Goal: Contribute content: Contribute content

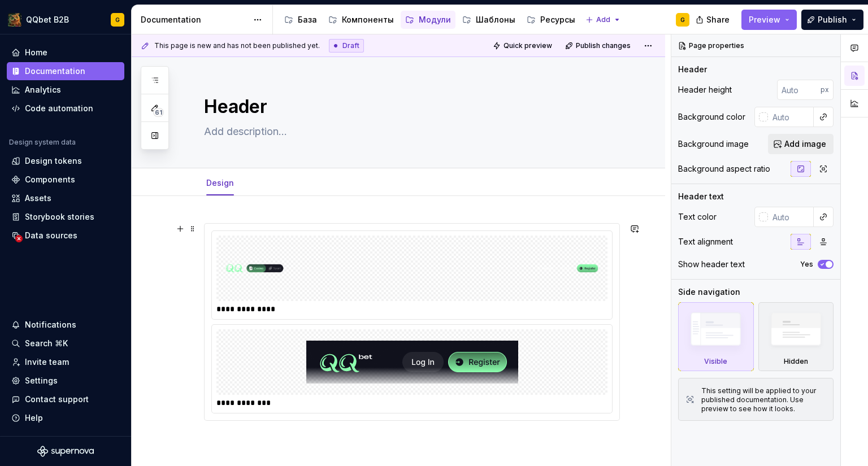
click at [292, 283] on img at bounding box center [412, 268] width 382 height 56
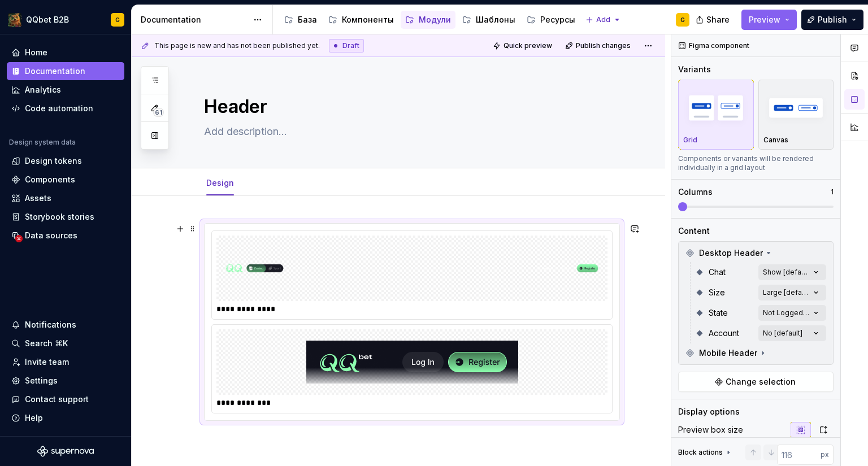
click at [494, 278] on img at bounding box center [412, 268] width 382 height 56
click at [788, 278] on div "Comments Open comments No comments yet Select ‘Comment’ from the block context …" at bounding box center [769, 250] width 197 height 432
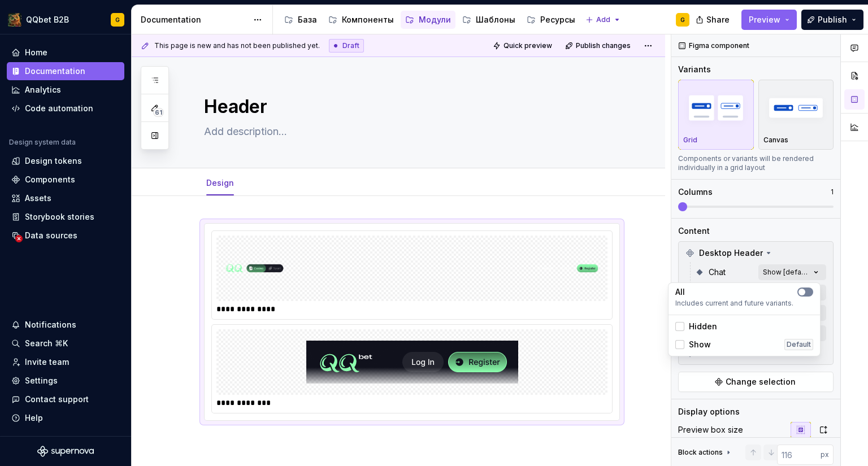
click at [812, 292] on button "button" at bounding box center [805, 292] width 16 height 9
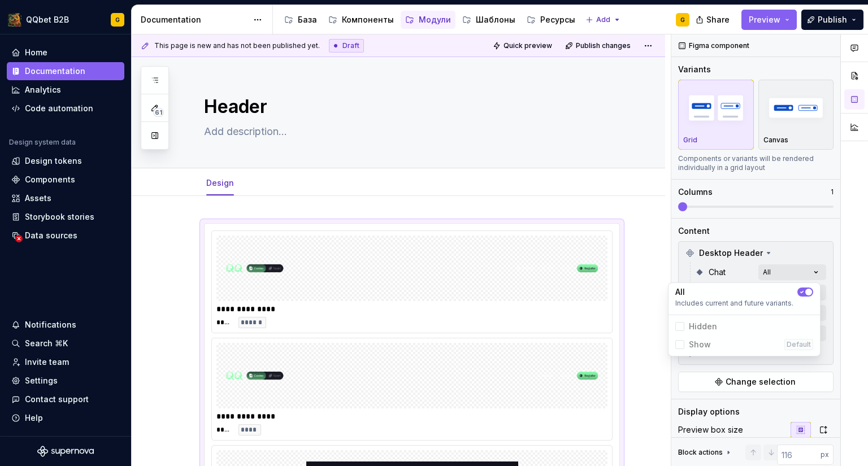
click at [812, 292] on button "button" at bounding box center [805, 292] width 16 height 9
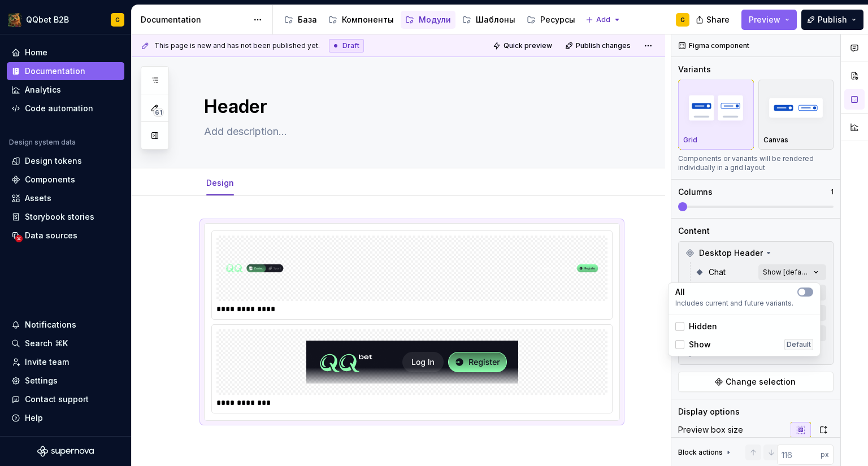
click at [701, 325] on span "Hidden" at bounding box center [703, 326] width 28 height 11
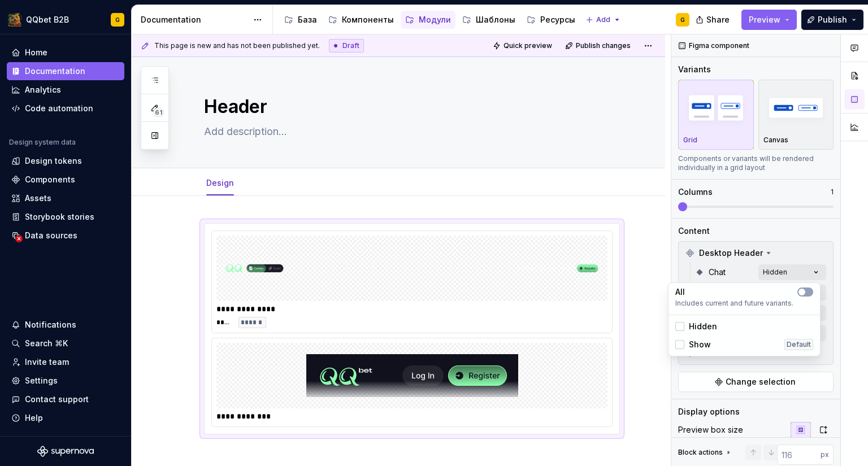
click at [701, 324] on span "Hidden" at bounding box center [703, 326] width 28 height 11
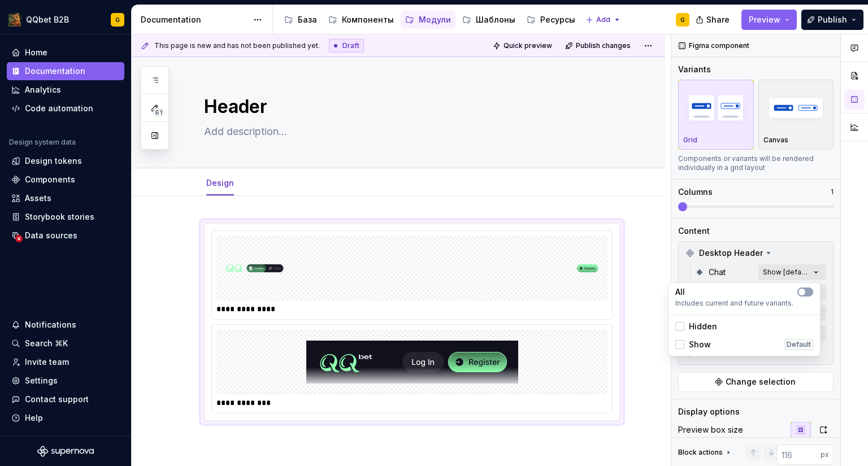
click at [648, 395] on html "QQbet B2B G Home Documentation Analytics Code automation Design system data Des…" at bounding box center [434, 233] width 868 height 466
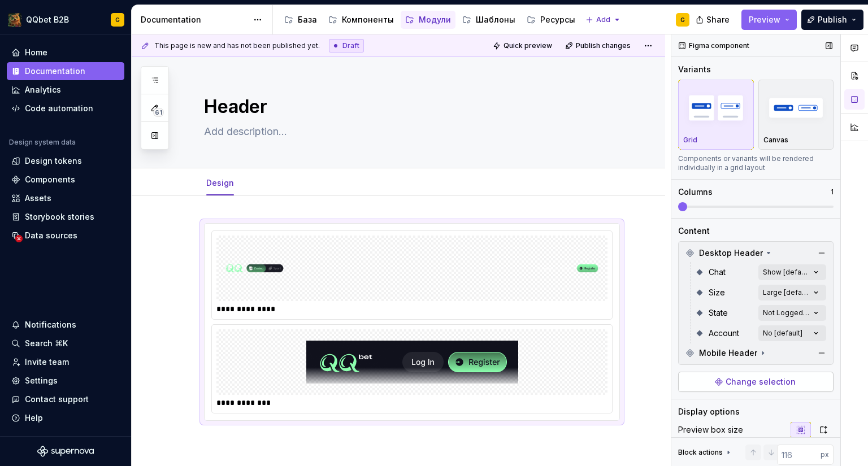
click at [738, 389] on button "Change selection" at bounding box center [755, 382] width 155 height 20
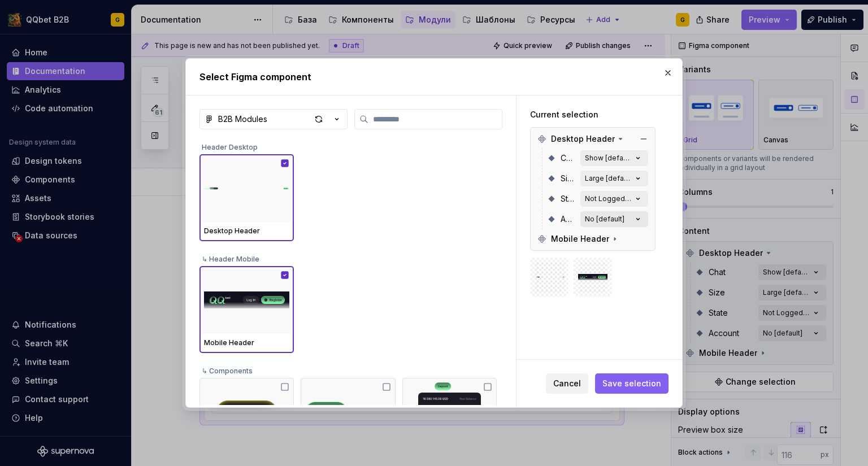
click at [598, 223] on div "No [default]" at bounding box center [605, 219] width 40 height 9
click at [629, 215] on button "No [default]" at bounding box center [614, 219] width 68 height 16
click at [624, 203] on div "Not Logged In [default]" at bounding box center [608, 198] width 47 height 9
click at [628, 199] on div "Not Logged In [default]" at bounding box center [608, 198] width 47 height 9
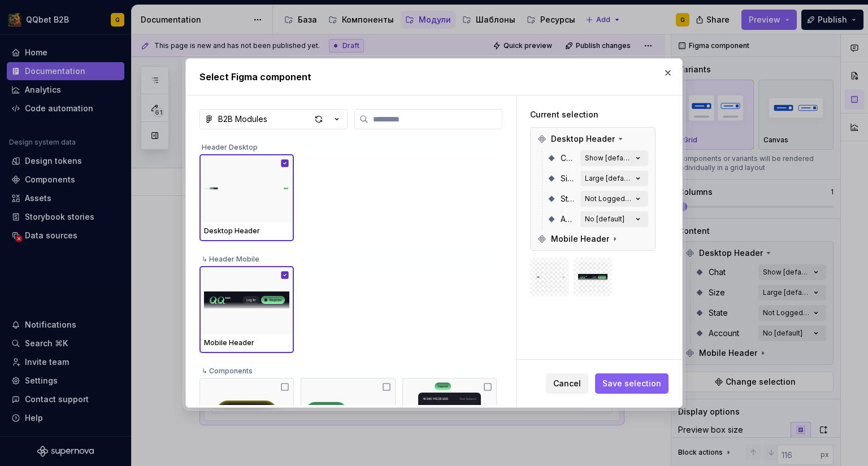
click at [653, 198] on div "Desktop Header Chat Show [default] Size Large [default] State Not Logged In [de…" at bounding box center [592, 189] width 125 height 124
click at [638, 191] on button "Not Logged In [default]" at bounding box center [614, 199] width 68 height 16
click at [638, 180] on icon "button" at bounding box center [637, 178] width 11 height 11
click at [636, 160] on icon "button" at bounding box center [637, 158] width 11 height 11
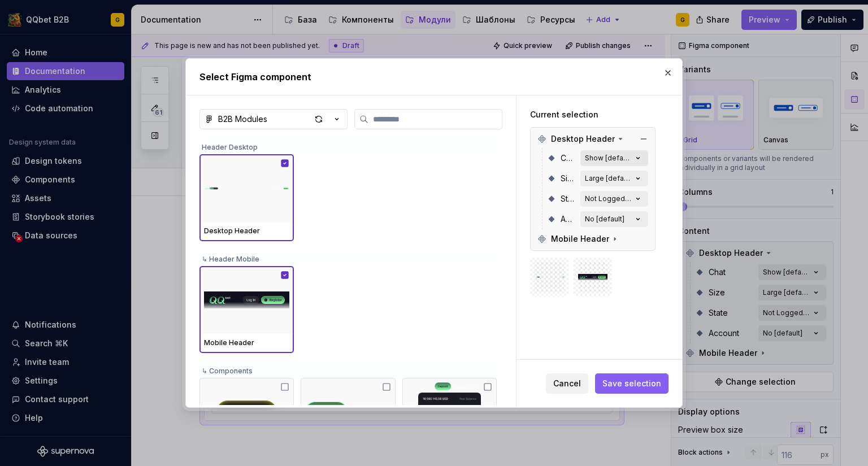
click at [636, 160] on icon "button" at bounding box center [637, 158] width 11 height 11
click at [631, 160] on button "Show [default]" at bounding box center [614, 158] width 68 height 16
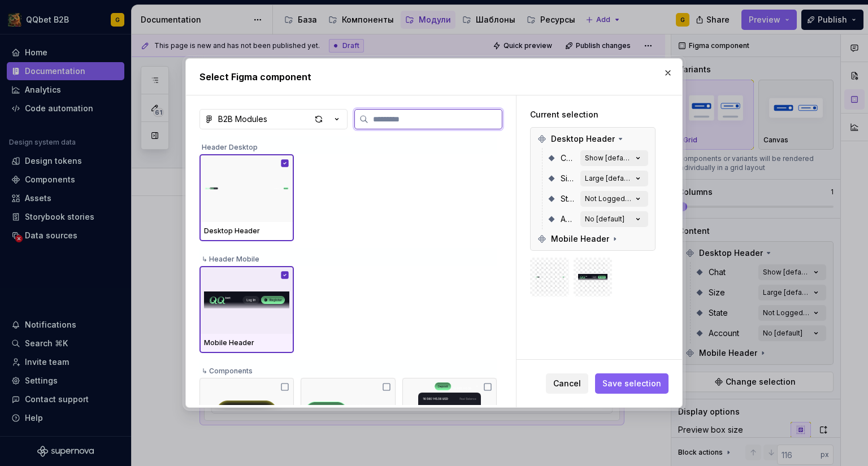
click at [285, 273] on icon at bounding box center [284, 274] width 7 height 7
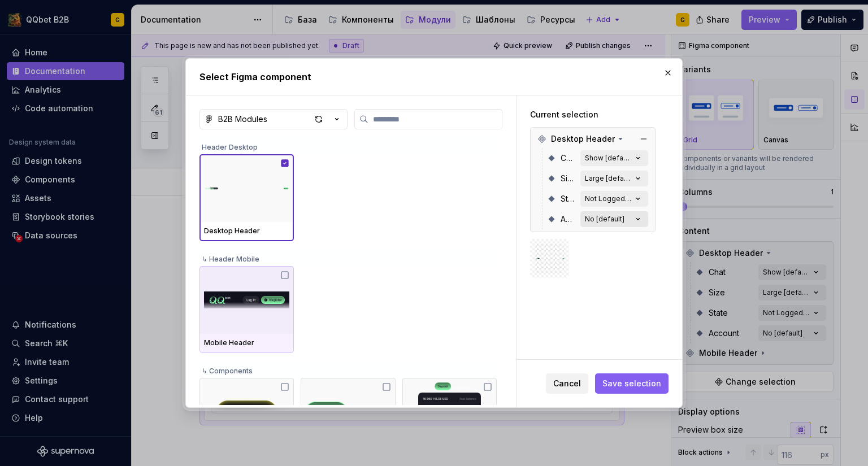
click at [621, 214] on button "No [default]" at bounding box center [614, 219] width 68 height 16
click at [620, 190] on div "State Not Logged In [default]" at bounding box center [597, 199] width 101 height 20
click at [619, 170] on div "Size Large [default]" at bounding box center [597, 178] width 101 height 20
click at [553, 252] on img at bounding box center [549, 259] width 30 height 30
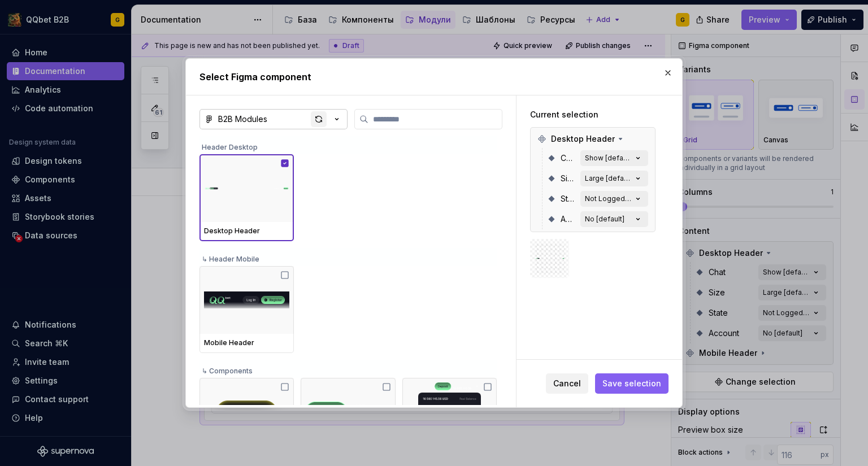
click at [319, 118] on div "button" at bounding box center [319, 119] width 16 height 16
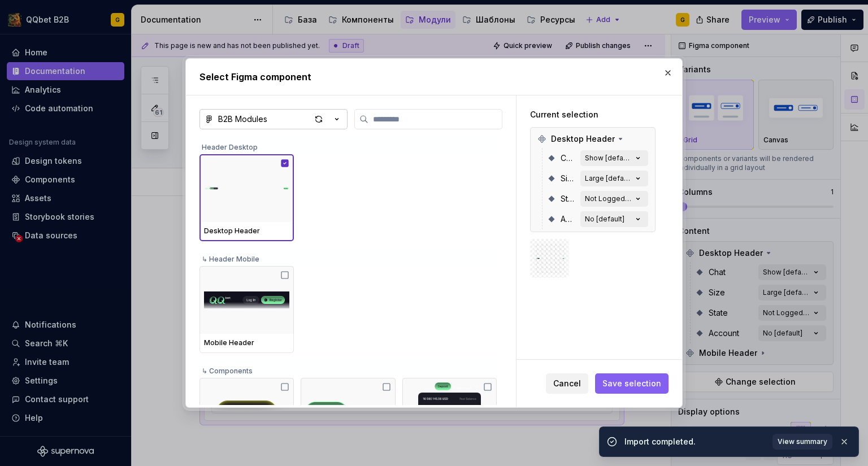
drag, startPoint x: 255, startPoint y: 71, endPoint x: 276, endPoint y: 166, distance: 97.7
click at [255, 71] on h2 "Select Figma component" at bounding box center [433, 77] width 469 height 14
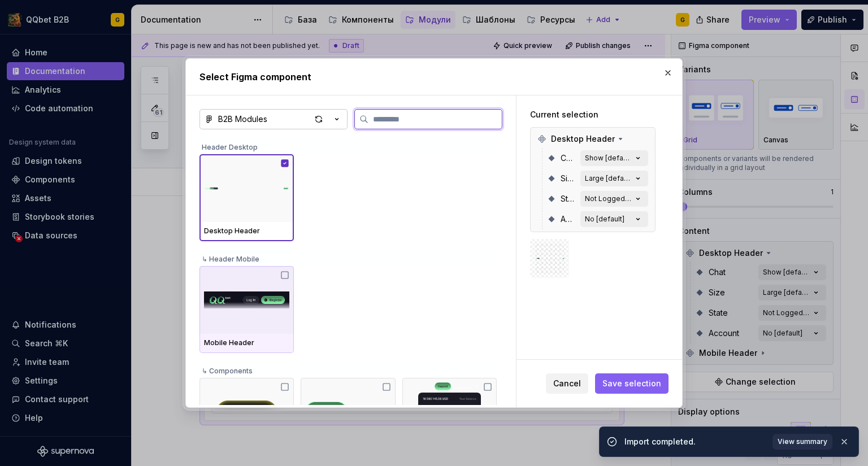
drag, startPoint x: 284, startPoint y: 271, endPoint x: 351, endPoint y: 297, distance: 72.6
click at [284, 271] on icon at bounding box center [284, 275] width 9 height 9
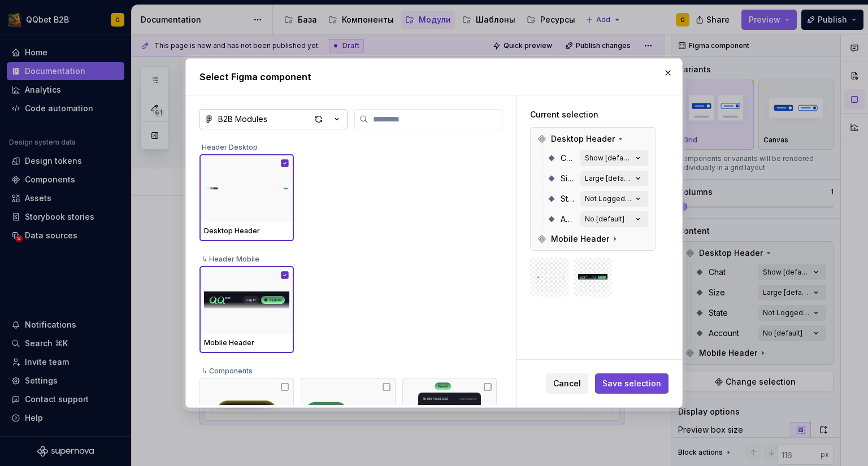
click at [639, 384] on span "Save selection" at bounding box center [631, 383] width 59 height 11
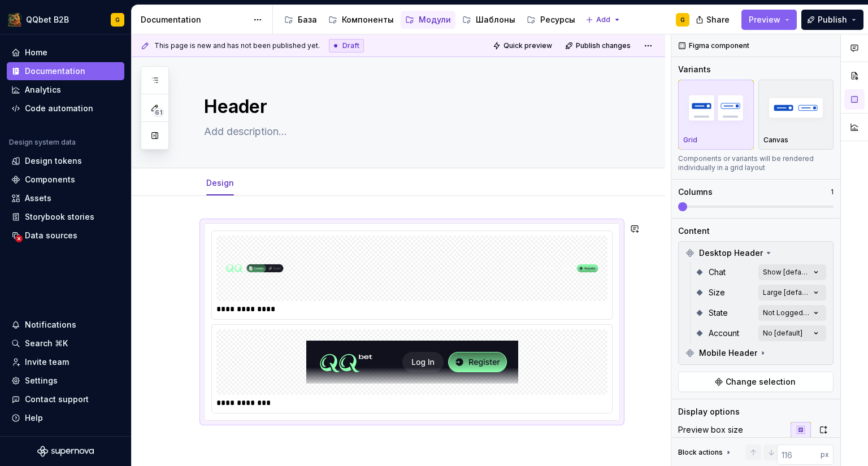
click at [476, 437] on div "**********" at bounding box center [398, 385] width 533 height 379
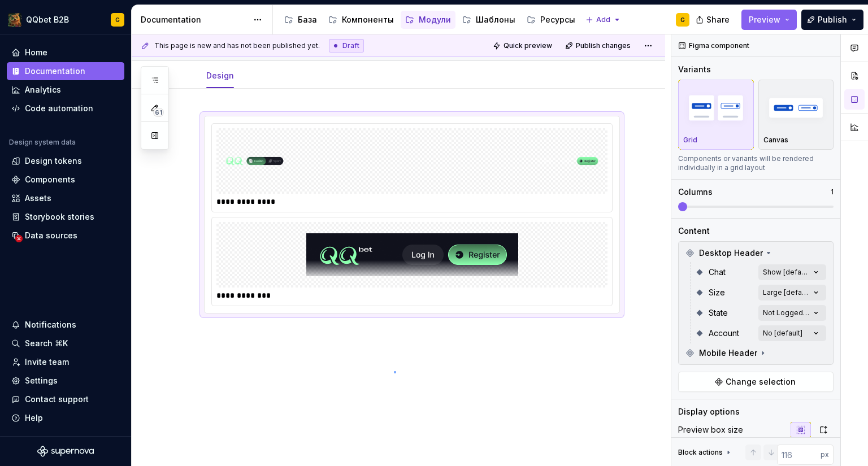
click at [394, 371] on div "**********" at bounding box center [401, 250] width 539 height 432
click at [271, 342] on div "**********" at bounding box center [398, 278] width 533 height 379
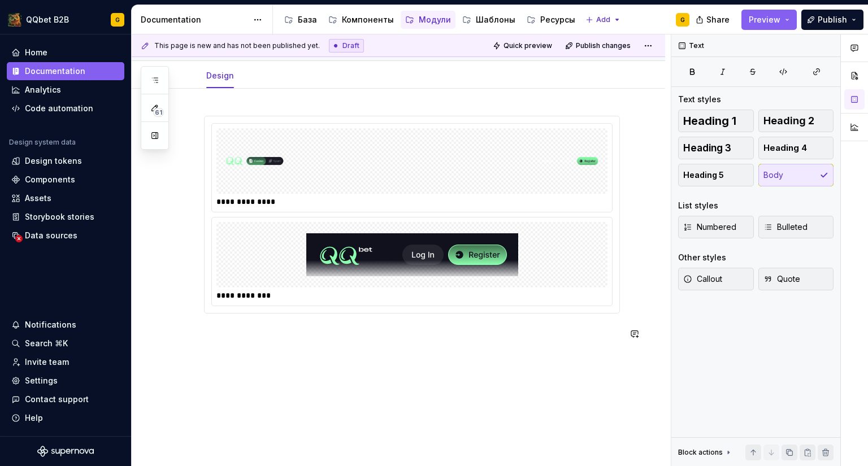
click at [225, 350] on div "**********" at bounding box center [412, 235] width 416 height 238
click at [260, 314] on div "**********" at bounding box center [412, 215] width 416 height 198
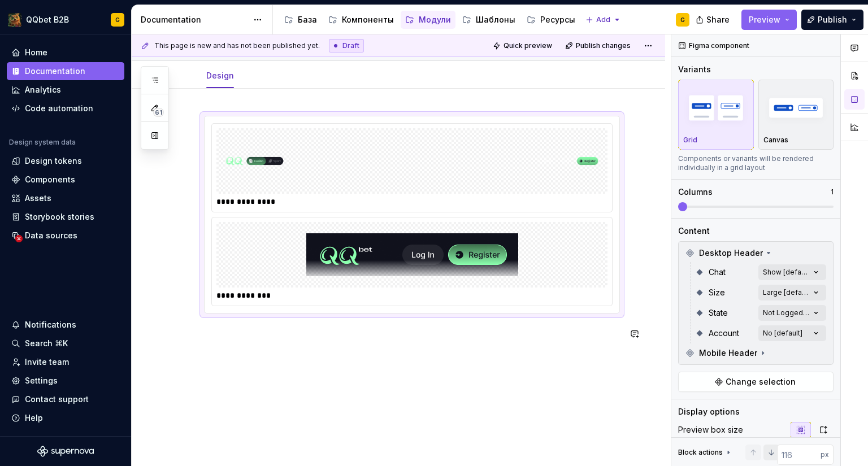
click at [231, 343] on div "**********" at bounding box center [412, 235] width 416 height 238
click at [234, 331] on p at bounding box center [412, 334] width 416 height 14
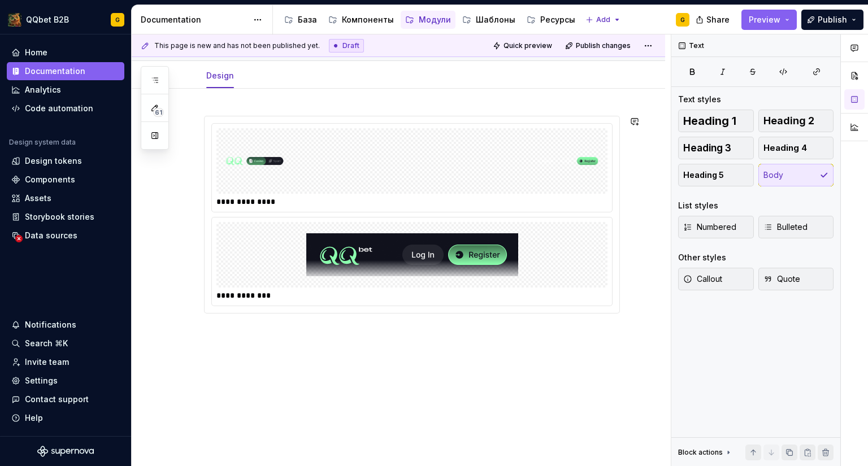
click at [208, 353] on div "**********" at bounding box center [412, 235] width 416 height 238
click at [244, 333] on p at bounding box center [412, 334] width 416 height 14
click at [260, 349] on div "**********" at bounding box center [412, 235] width 416 height 238
click at [262, 340] on div "**********" at bounding box center [412, 235] width 416 height 238
click at [233, 335] on p at bounding box center [412, 334] width 416 height 14
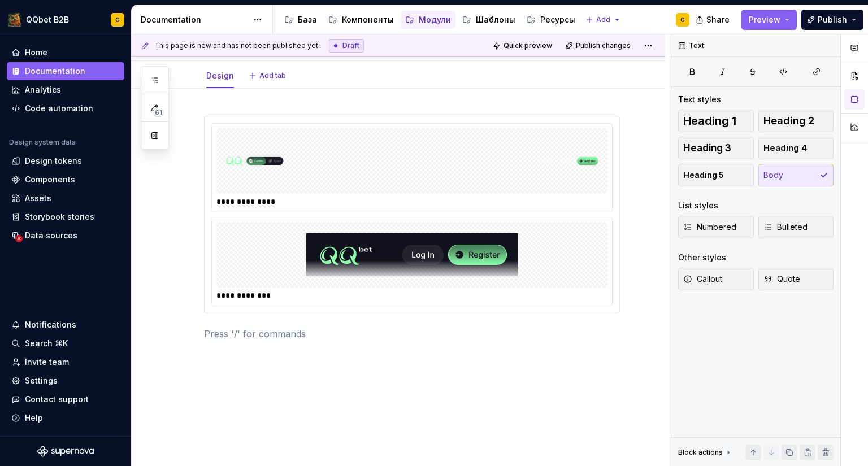
type textarea "*"
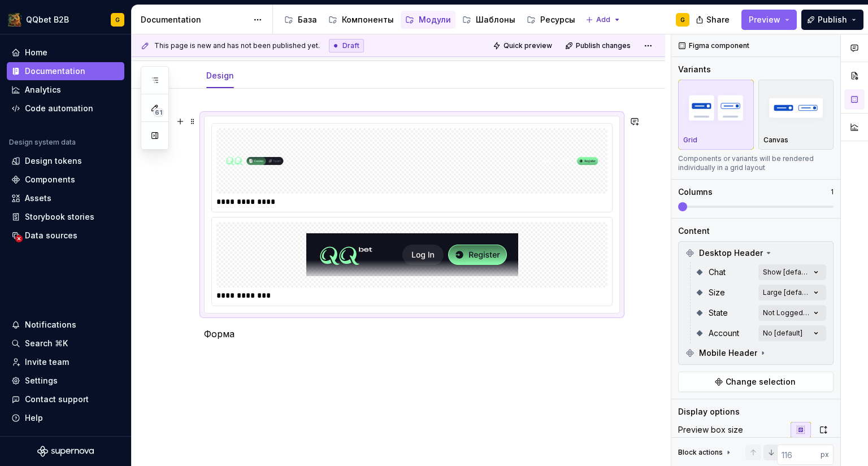
click at [375, 253] on img at bounding box center [412, 255] width 212 height 56
click at [476, 250] on img at bounding box center [412, 255] width 212 height 56
click at [476, 249] on img at bounding box center [412, 255] width 212 height 56
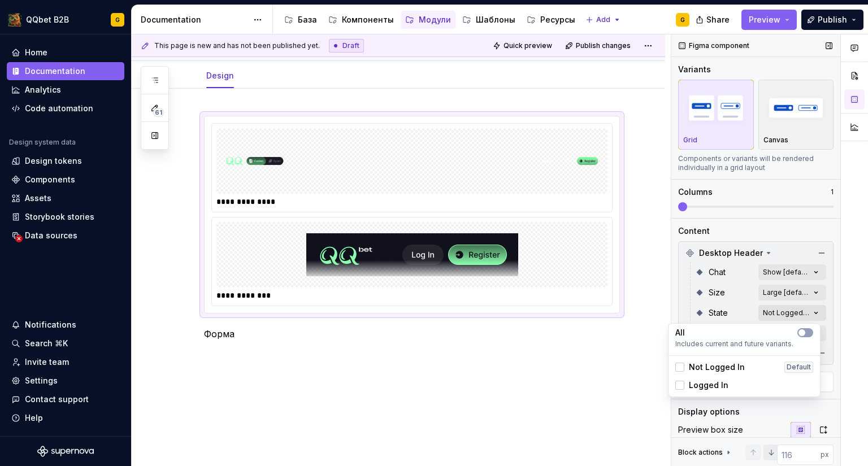
click at [779, 313] on div "Comments Open comments No comments yet Select ‘Comment’ from the block context …" at bounding box center [769, 250] width 197 height 432
click at [711, 388] on span "Logged In" at bounding box center [709, 385] width 40 height 11
click at [805, 334] on icon "button" at bounding box center [801, 332] width 9 height 7
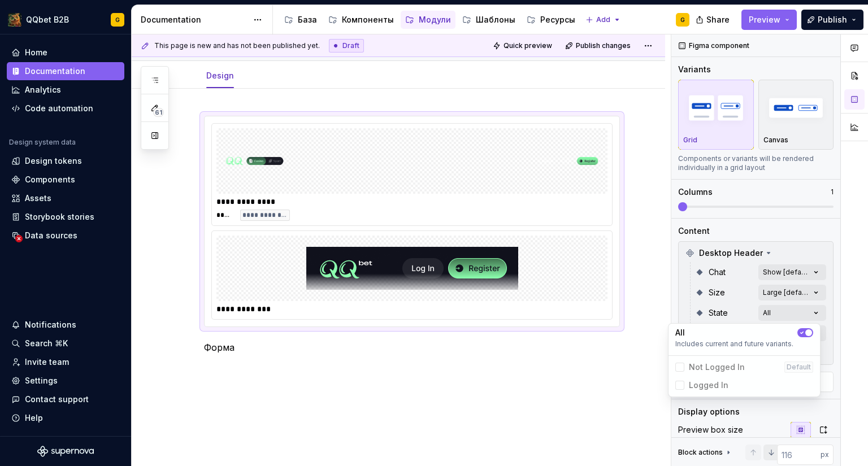
click at [805, 334] on span "button" at bounding box center [808, 332] width 7 height 7
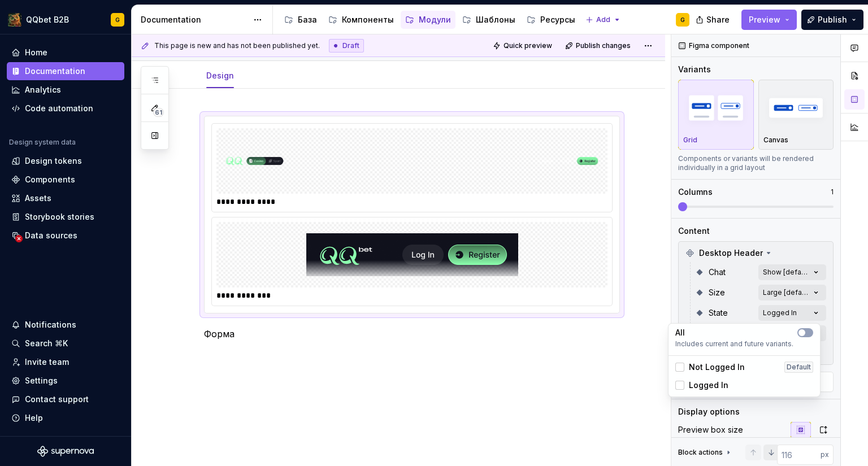
click at [692, 385] on span "Logged In" at bounding box center [709, 385] width 40 height 11
click at [715, 360] on div "Not Logged In Default" at bounding box center [744, 367] width 147 height 18
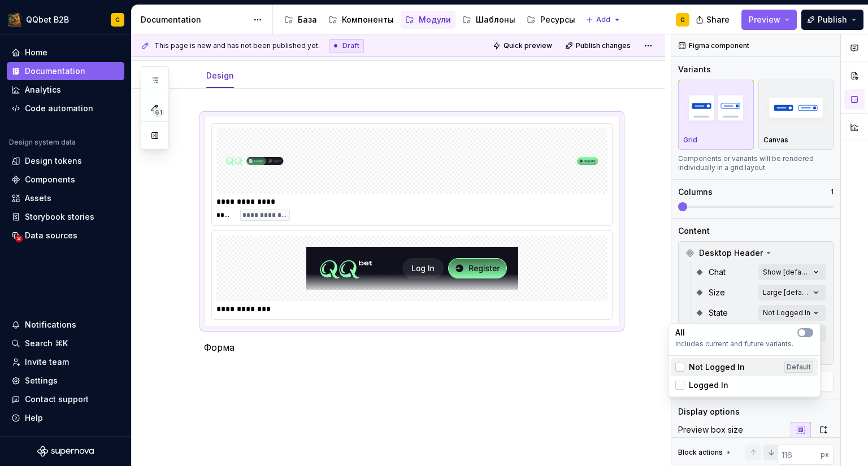
click at [715, 360] on div "Not Logged In Default" at bounding box center [744, 367] width 147 height 18
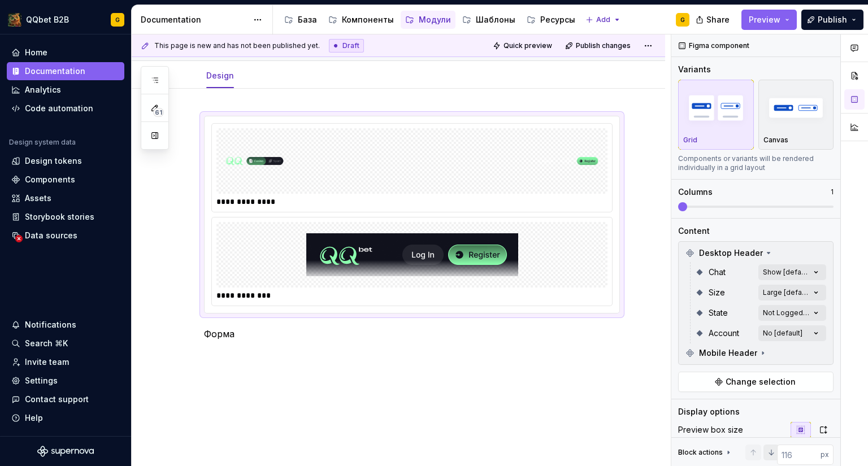
click at [533, 357] on html "QQbet B2B G Home Documentation Analytics Code automation Design system data Des…" at bounding box center [434, 233] width 868 height 466
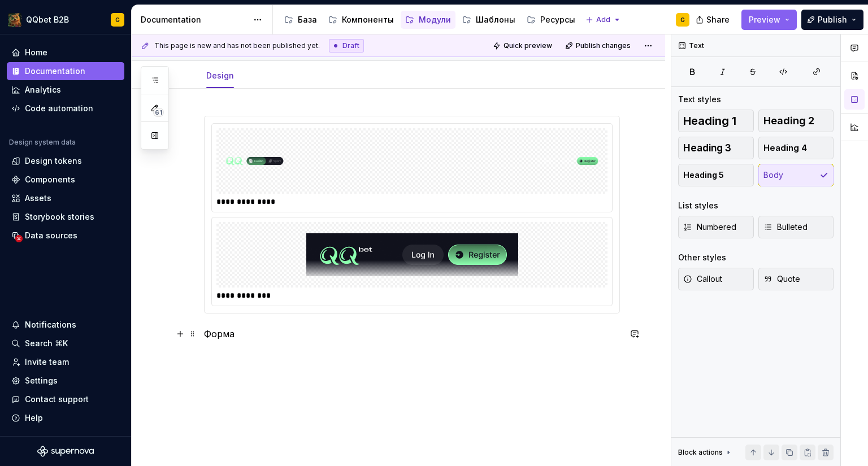
click at [303, 334] on p "Форма" at bounding box center [412, 334] width 416 height 14
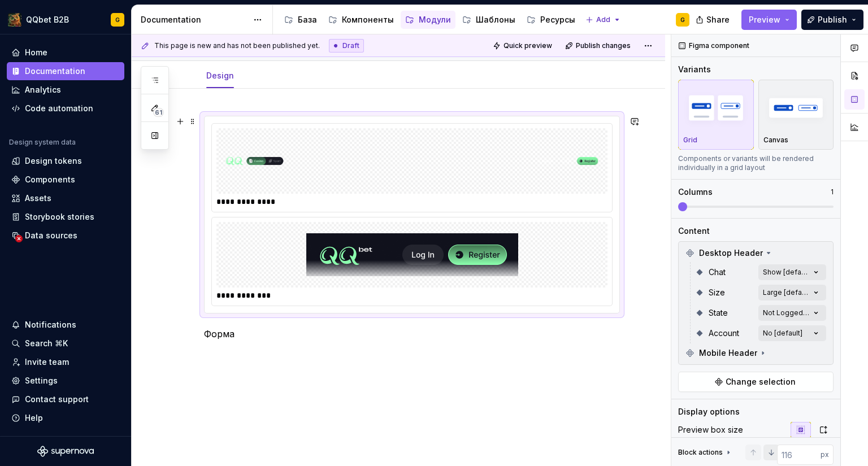
click at [294, 283] on div at bounding box center [411, 255] width 391 height 66
click at [798, 268] on div "Comments Open comments No comments yet Select ‘Comment’ from the block context …" at bounding box center [769, 250] width 197 height 432
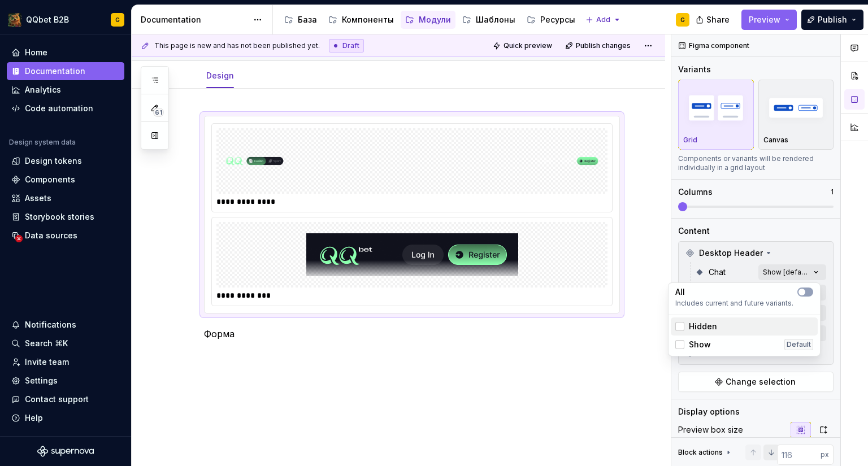
click at [736, 325] on div "Hidden" at bounding box center [744, 326] width 138 height 11
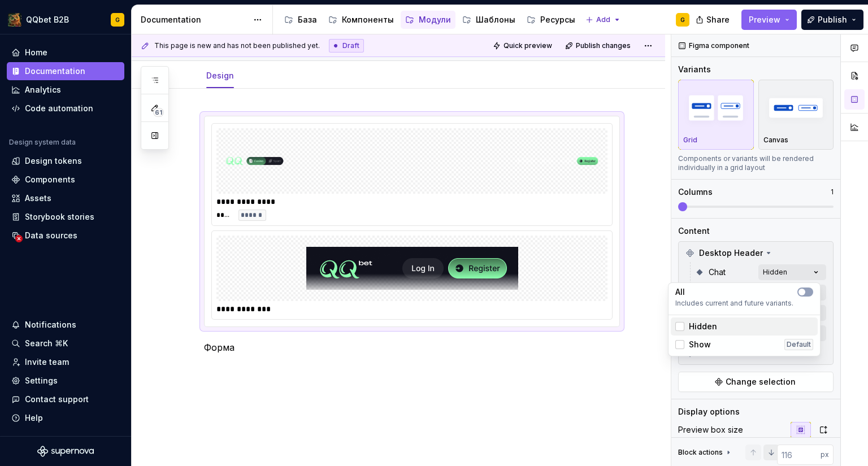
click at [736, 325] on div "Hidden" at bounding box center [744, 326] width 138 height 11
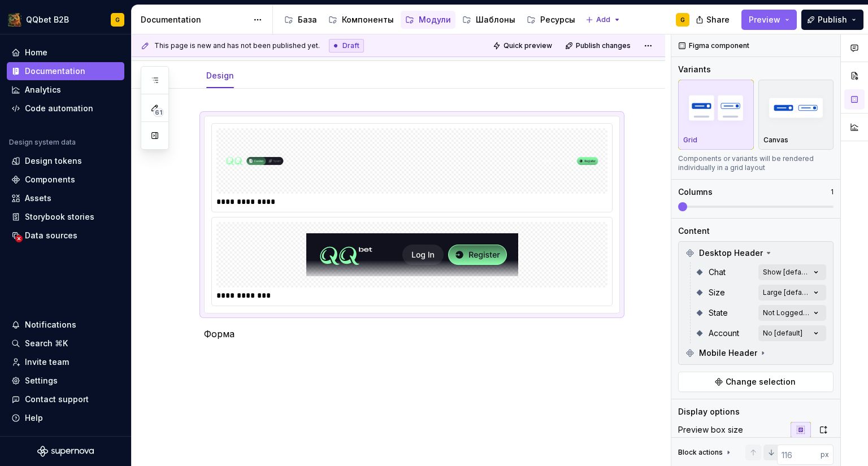
click at [750, 245] on div "Comments Open comments No comments yet Select ‘Comment’ from the block context …" at bounding box center [769, 250] width 197 height 432
click at [775, 310] on div "Comments Open comments No comments yet Select ‘Comment’ from the block context …" at bounding box center [769, 250] width 197 height 432
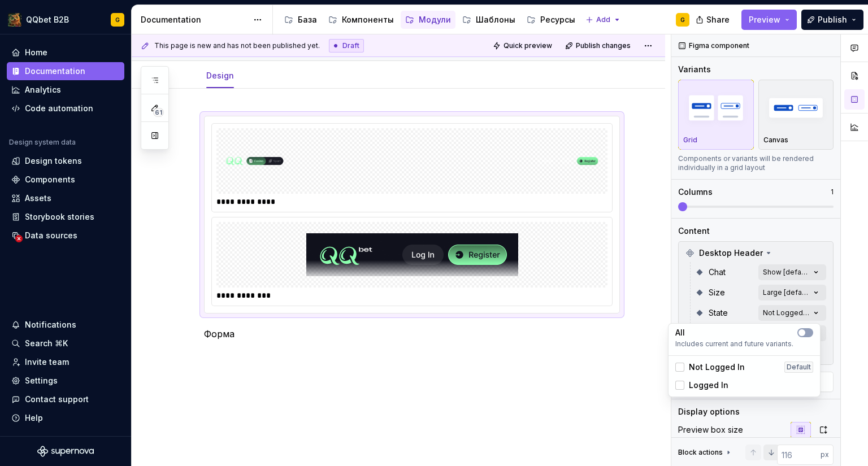
click at [699, 387] on span "Logged In" at bounding box center [709, 385] width 40 height 11
click at [741, 310] on div "Comments Open comments No comments yet Select ‘Comment’ from the block context …" at bounding box center [769, 250] width 197 height 432
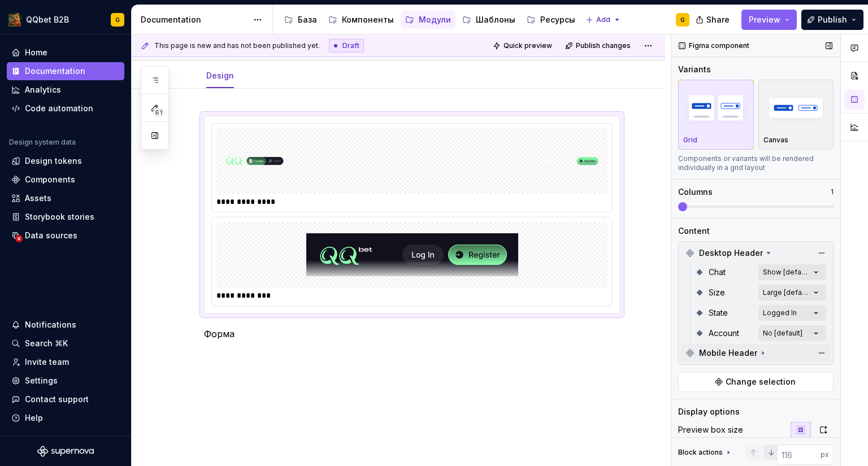
click at [758, 351] on icon at bounding box center [762, 353] width 9 height 9
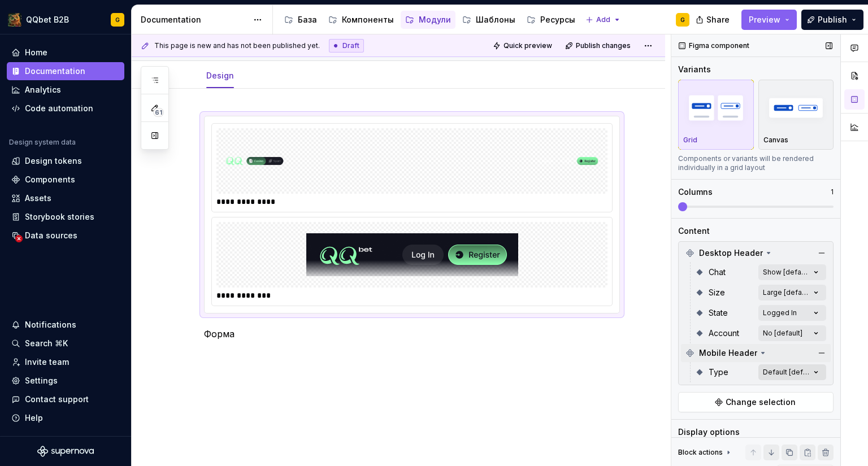
click at [763, 364] on div "Comments Open comments No comments yet Select ‘Comment’ from the block context …" at bounding box center [769, 250] width 197 height 432
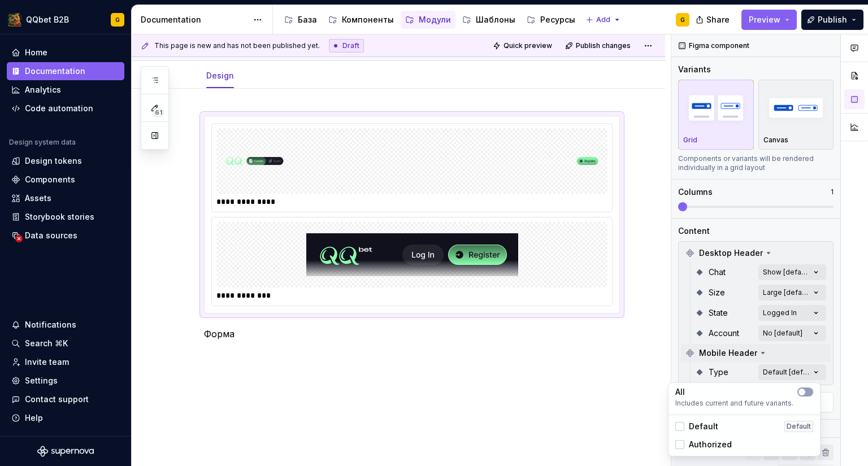
click at [705, 440] on span "Authorized" at bounding box center [710, 444] width 43 height 11
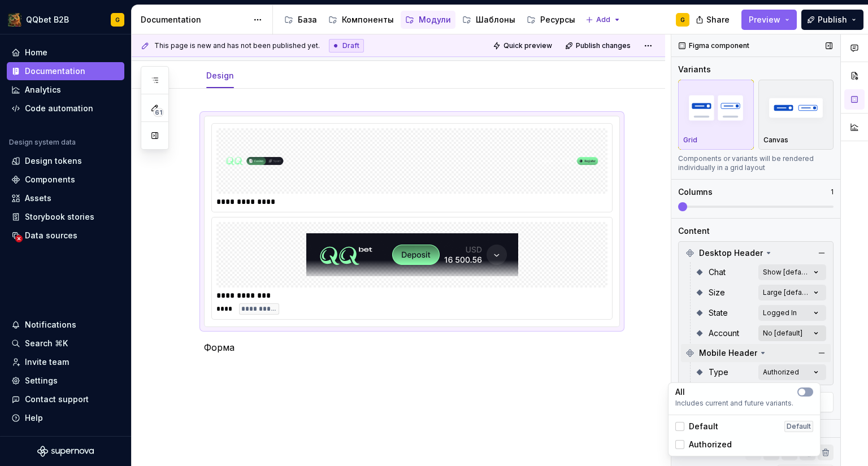
click at [788, 329] on div "Comments Open comments No comments yet Select ‘Comment’ from the block context …" at bounding box center [769, 250] width 197 height 432
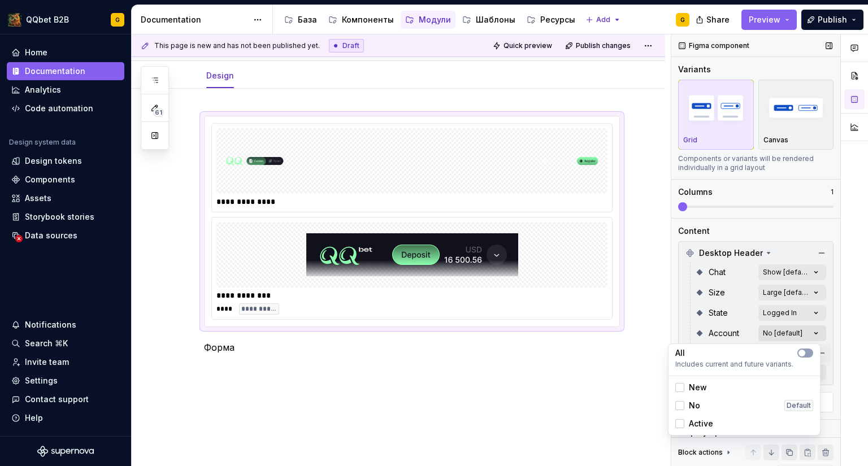
click at [788, 329] on div "Comments Open comments No comments yet Select ‘Comment’ from the block context …" at bounding box center [769, 250] width 197 height 432
click at [699, 425] on span "Active" at bounding box center [701, 423] width 24 height 11
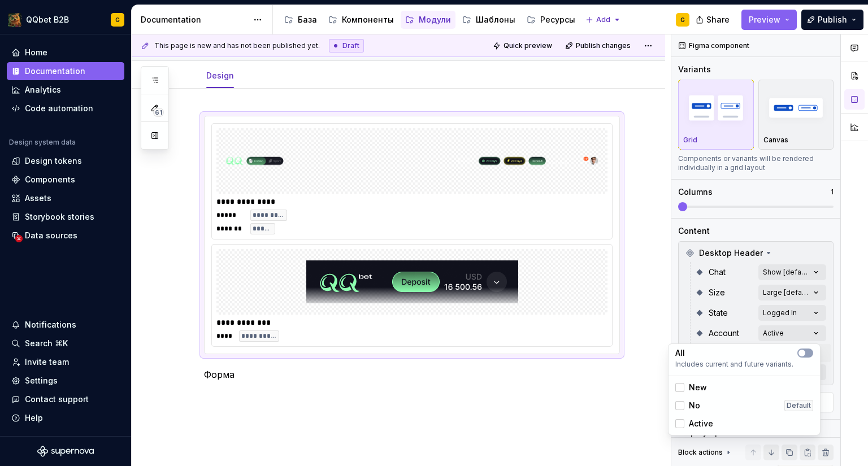
click at [460, 428] on html "QQbet B2B G Home Documentation Analytics Code automation Design system data Des…" at bounding box center [434, 233] width 868 height 466
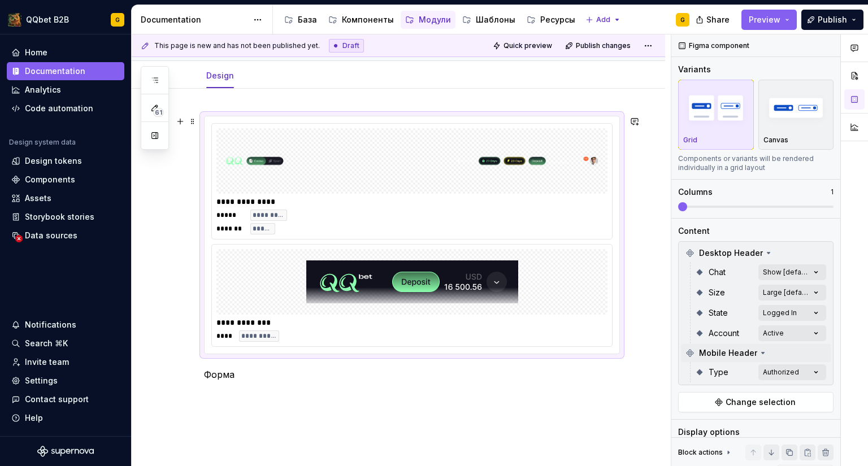
click at [354, 219] on div "***** ********* ******* ******" at bounding box center [411, 222] width 391 height 25
click at [268, 311] on div at bounding box center [411, 282] width 391 height 66
click at [263, 187] on img at bounding box center [412, 161] width 382 height 56
click at [770, 336] on div "Comments Open comments No comments yet Select ‘Comment’ from the block context …" at bounding box center [769, 250] width 197 height 432
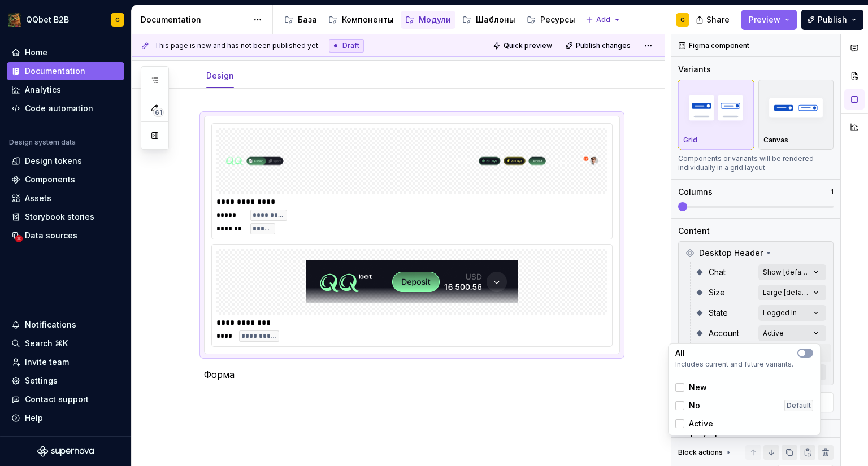
click at [706, 419] on span "Active" at bounding box center [701, 423] width 24 height 11
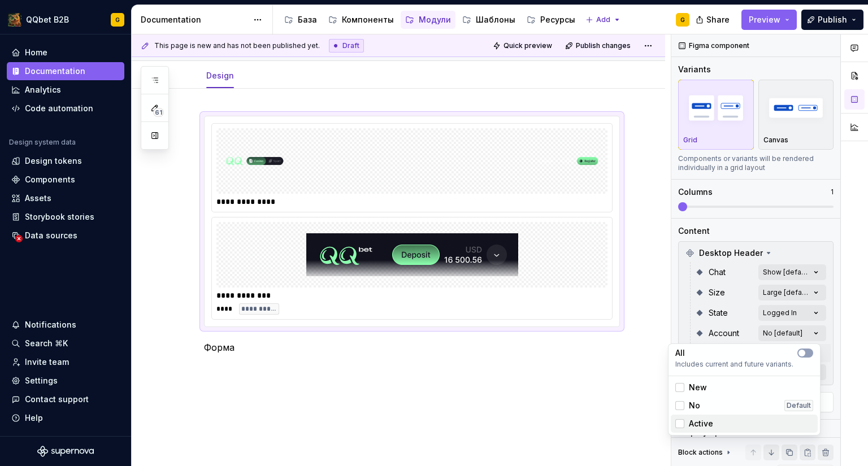
click at [705, 418] on div "Active" at bounding box center [744, 424] width 147 height 18
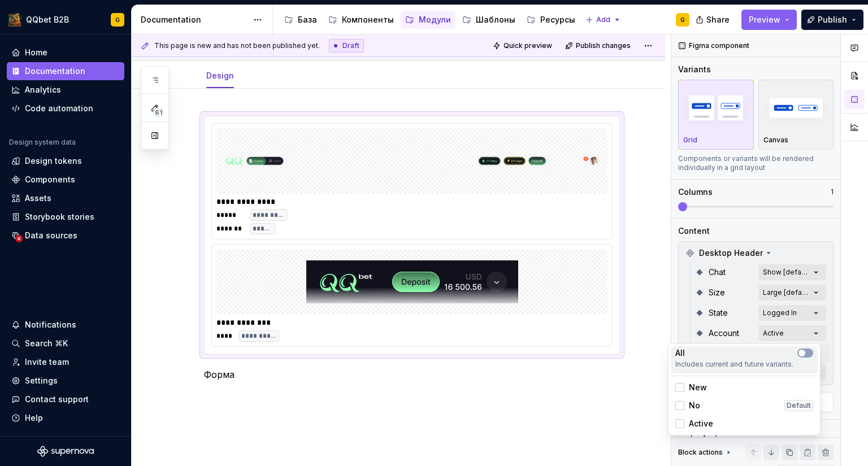
click at [811, 347] on div "All" at bounding box center [744, 352] width 138 height 11
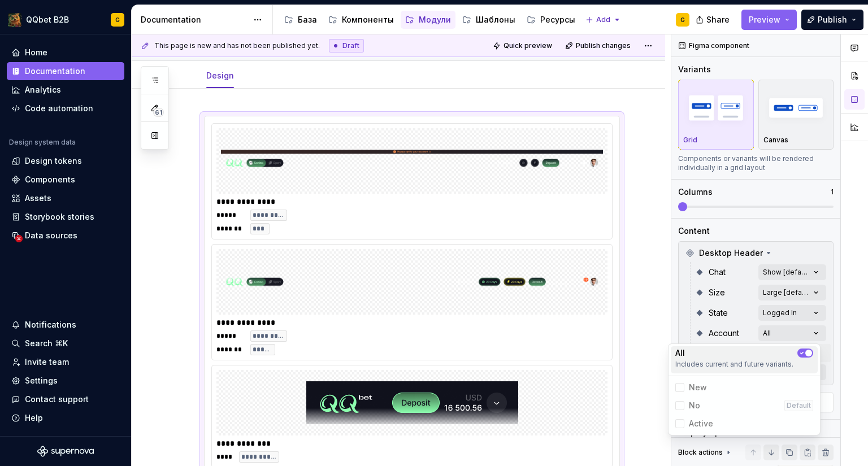
click at [811, 347] on div "All" at bounding box center [744, 352] width 138 height 11
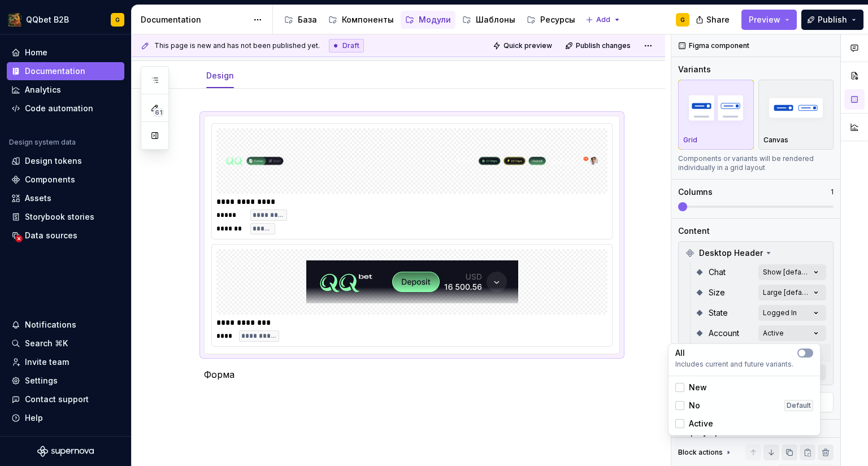
click at [694, 420] on span "Active" at bounding box center [701, 423] width 24 height 11
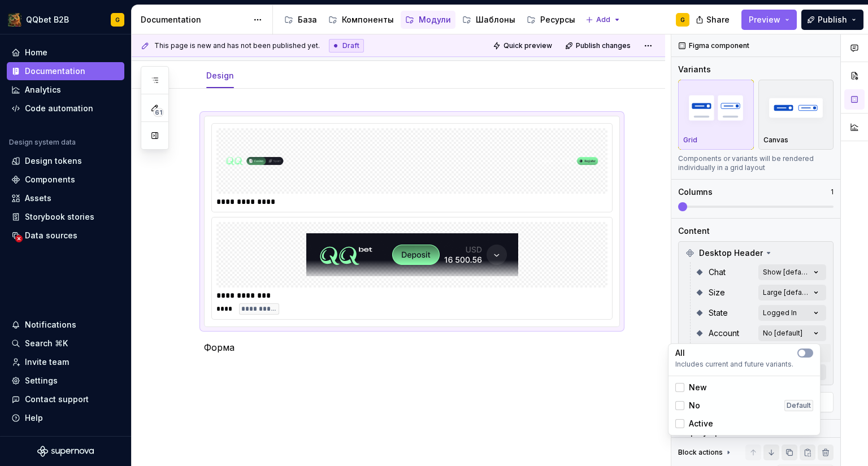
click at [694, 420] on span "Active" at bounding box center [701, 423] width 24 height 11
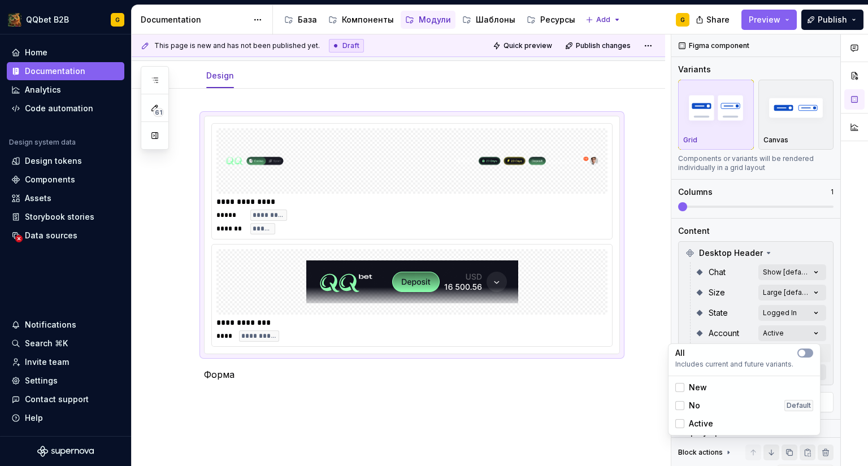
click at [321, 371] on html "QQbet B2B G Home Documentation Analytics Code automation Design system data Des…" at bounding box center [434, 233] width 868 height 466
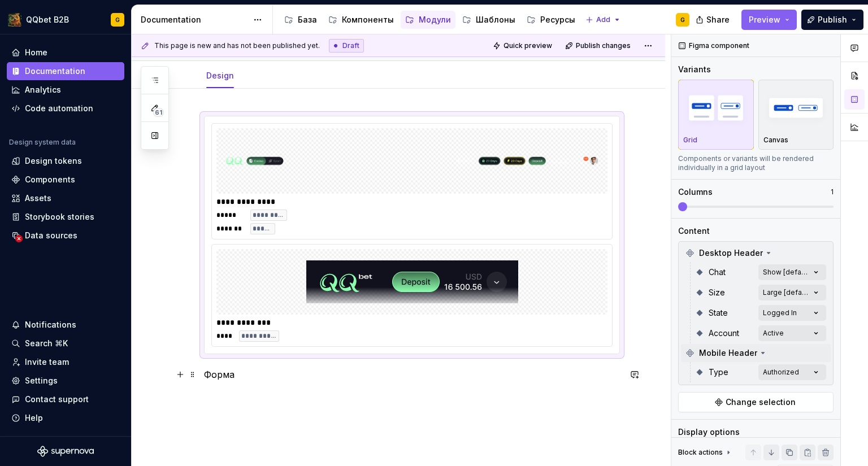
click at [272, 372] on p "Форма" at bounding box center [412, 375] width 416 height 14
click at [430, 173] on img at bounding box center [412, 161] width 382 height 56
click at [821, 45] on button "button" at bounding box center [829, 46] width 16 height 16
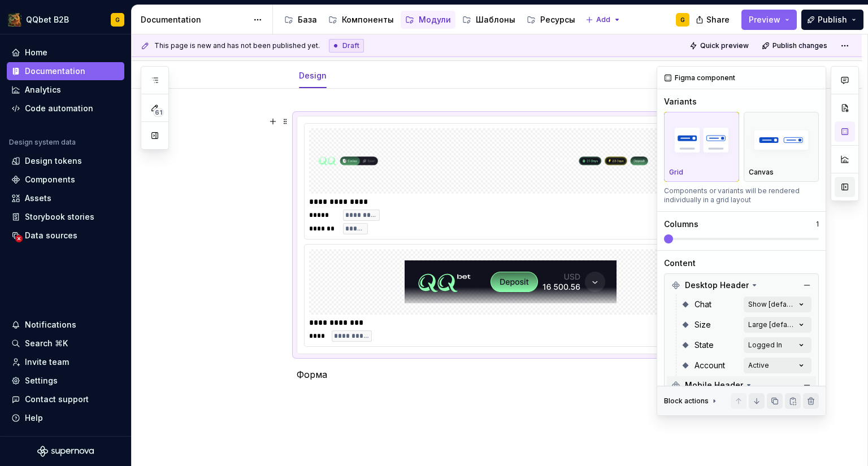
click at [841, 189] on button "button" at bounding box center [844, 187] width 20 height 20
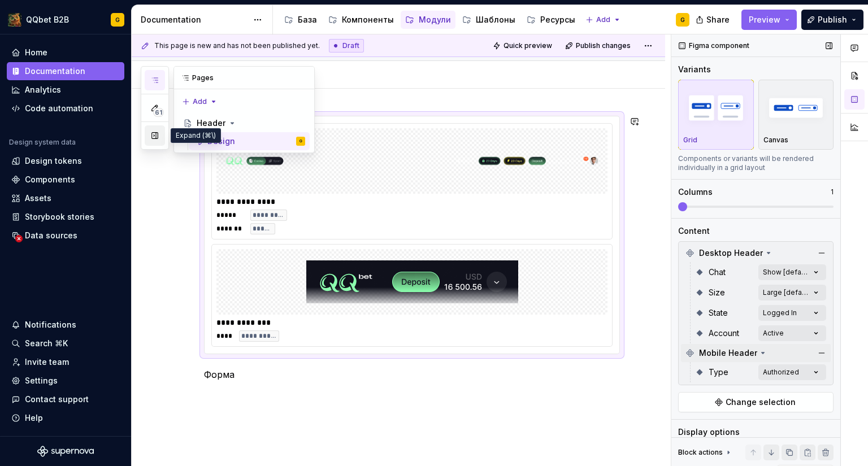
click at [154, 140] on button "button" at bounding box center [155, 135] width 20 height 20
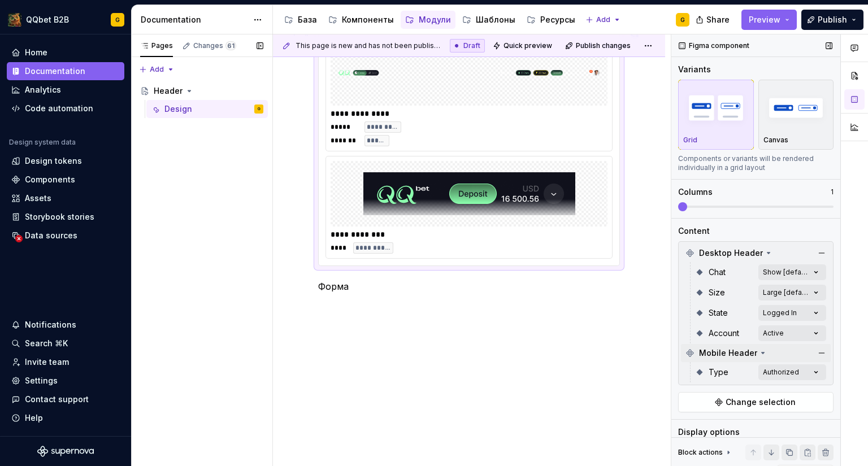
scroll to position [139, 0]
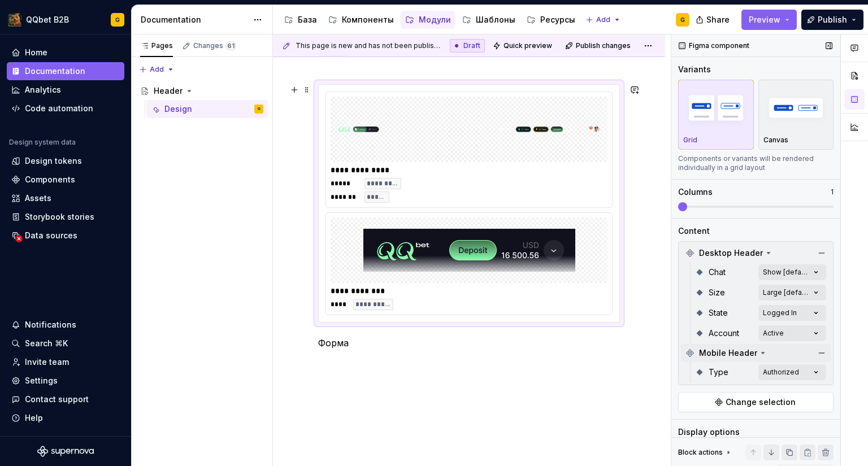
click at [444, 144] on img at bounding box center [469, 129] width 268 height 56
click at [453, 128] on img at bounding box center [469, 129] width 268 height 56
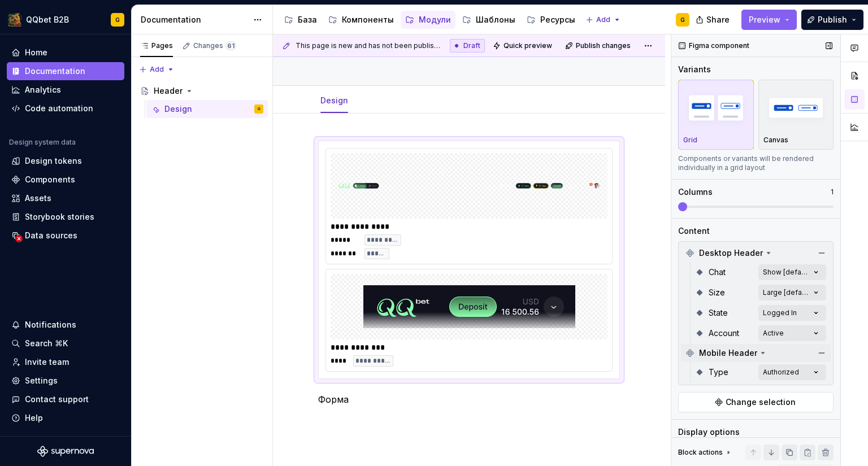
click at [412, 46] on span "This page is new and has not been published yet." at bounding box center [367, 45] width 145 height 9
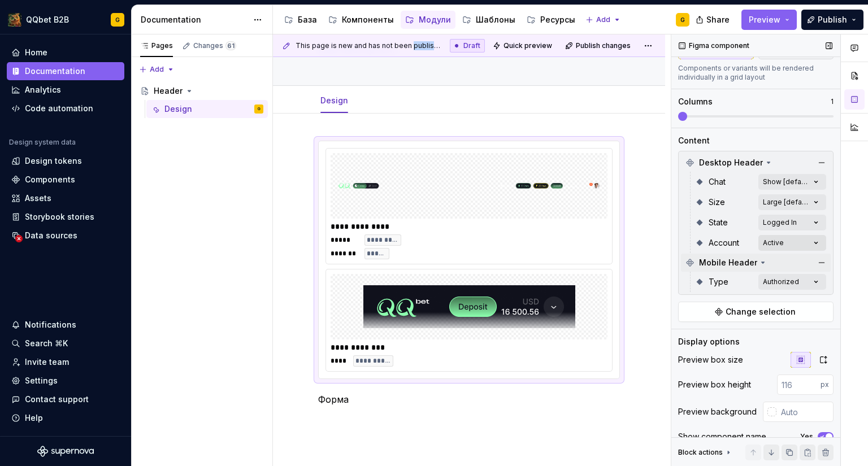
scroll to position [150, 0]
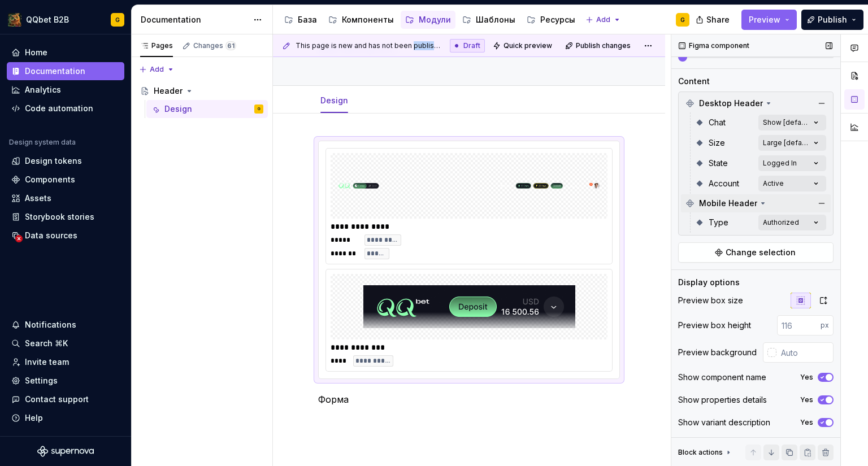
click at [821, 377] on icon "button" at bounding box center [822, 378] width 3 height 2
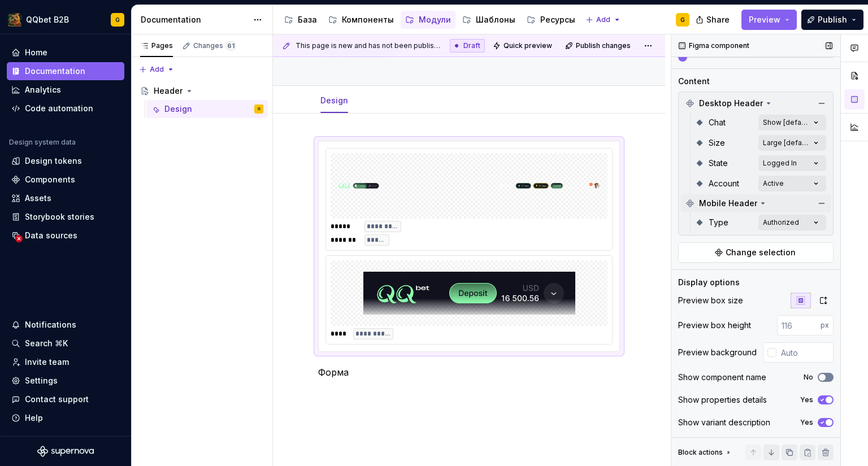
click at [819, 376] on span "button" at bounding box center [822, 377] width 7 height 7
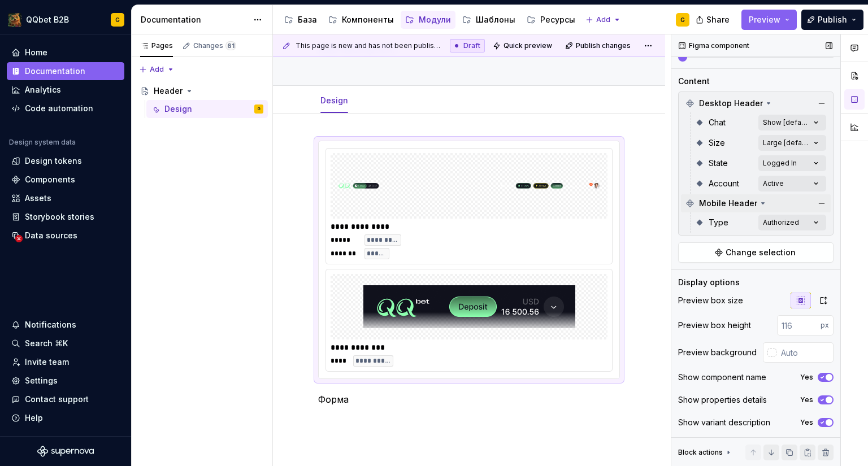
click at [825, 399] on span "button" at bounding box center [828, 400] width 7 height 7
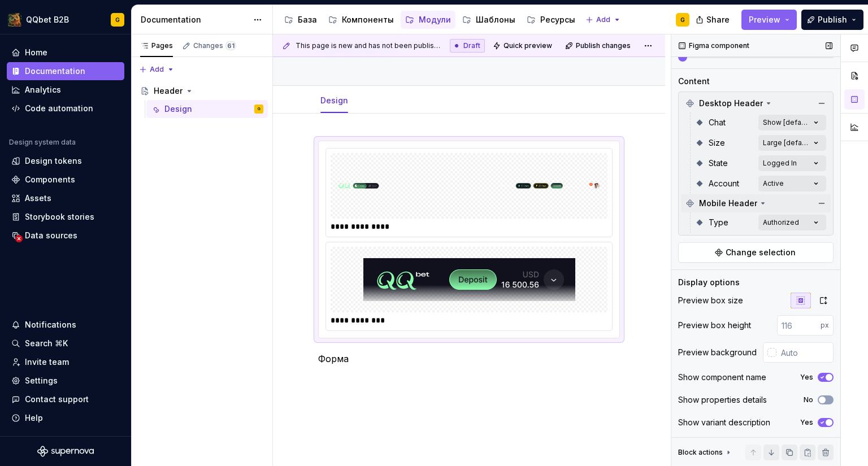
click at [825, 420] on span "button" at bounding box center [828, 422] width 7 height 7
click at [821, 420] on button "No" at bounding box center [826, 422] width 16 height 9
click at [352, 357] on p "Форма" at bounding box center [469, 359] width 302 height 14
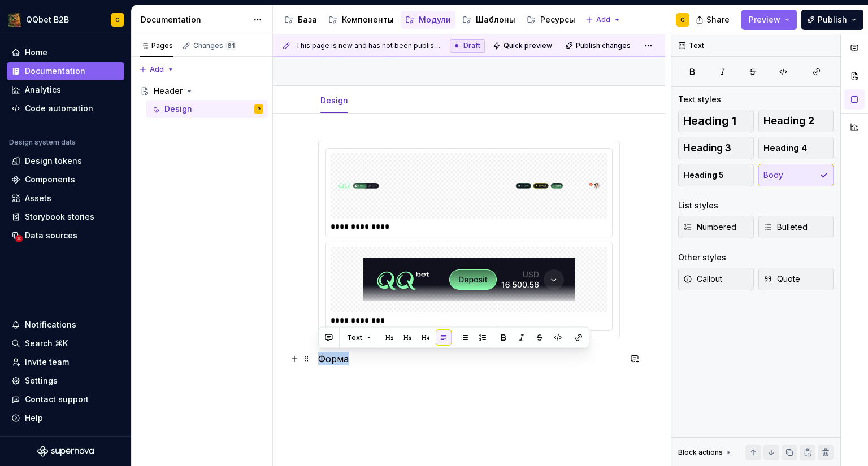
drag, startPoint x: 358, startPoint y: 359, endPoint x: 320, endPoint y: 358, distance: 37.9
click at [320, 358] on p "Форма" at bounding box center [469, 359] width 302 height 14
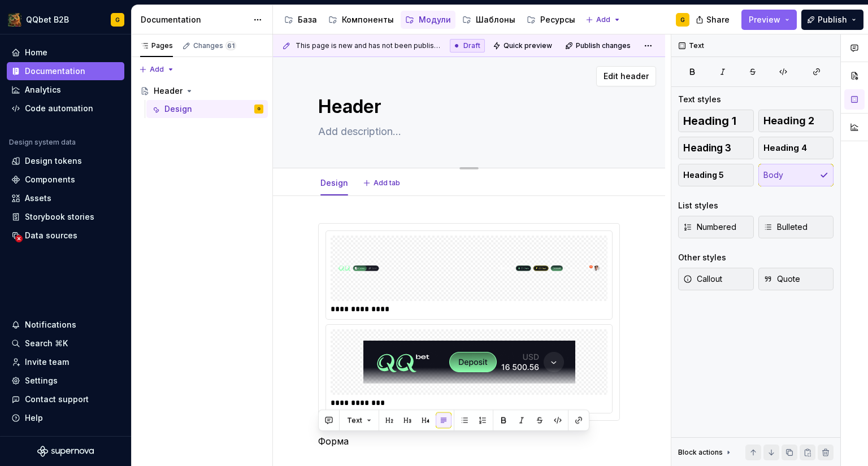
click at [388, 114] on textarea "Header" at bounding box center [467, 106] width 302 height 27
click at [393, 107] on textarea "Header" at bounding box center [467, 106] width 302 height 27
type textarea "*"
type textarea "Header"
type textarea "*"
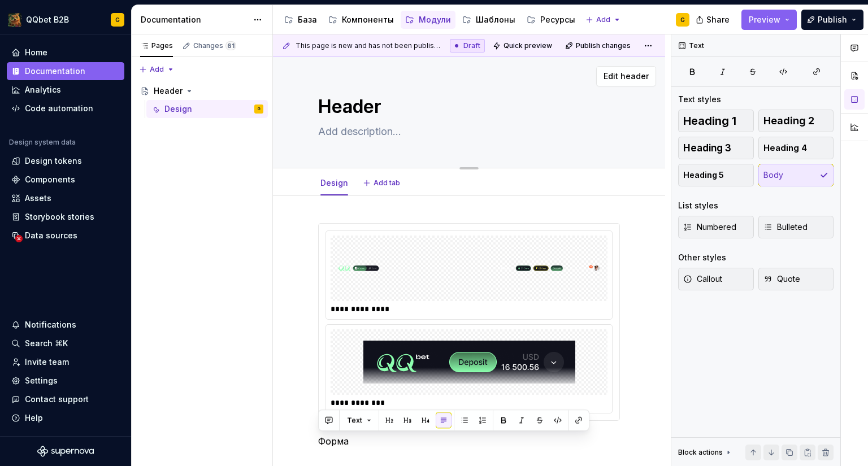
type textarea "Header D"
type textarea "*"
type textarea "Header De"
type textarea "*"
type textarea "Header Des"
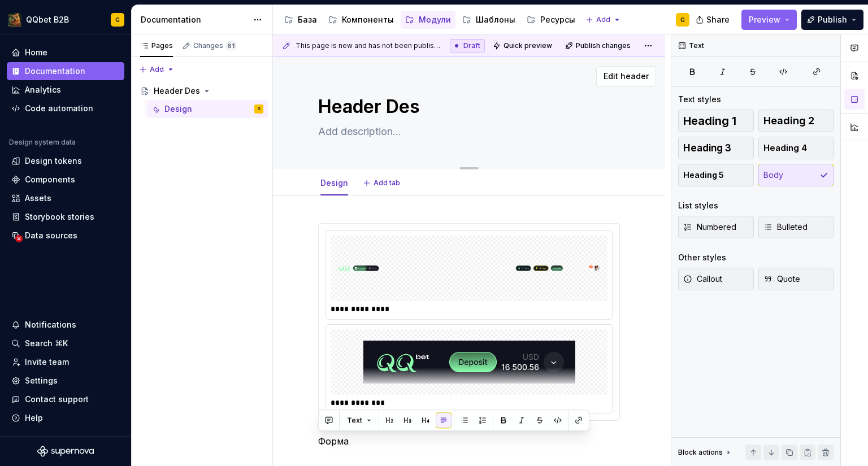
type textarea "*"
type textarea "Header Desk"
type textarea "*"
type textarea "Header Deskt"
type textarea "*"
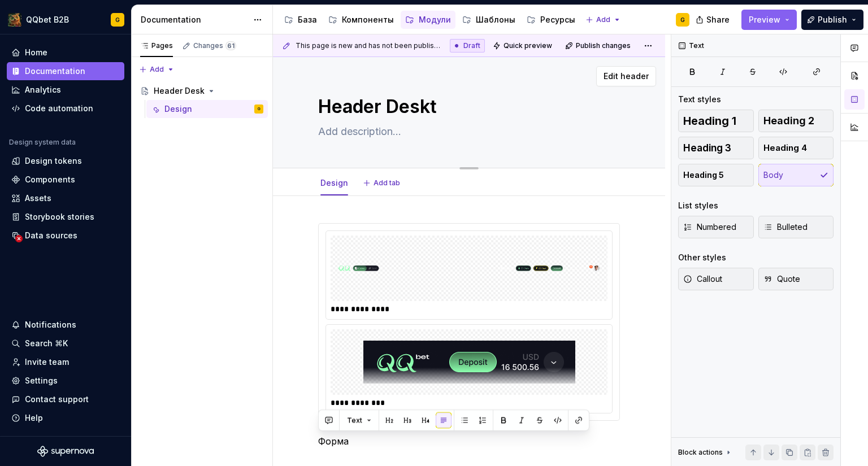
type textarea "Header Deskto"
type textarea "*"
type textarea "Header Desktop"
type textarea "*"
type textarea "Header Desktop"
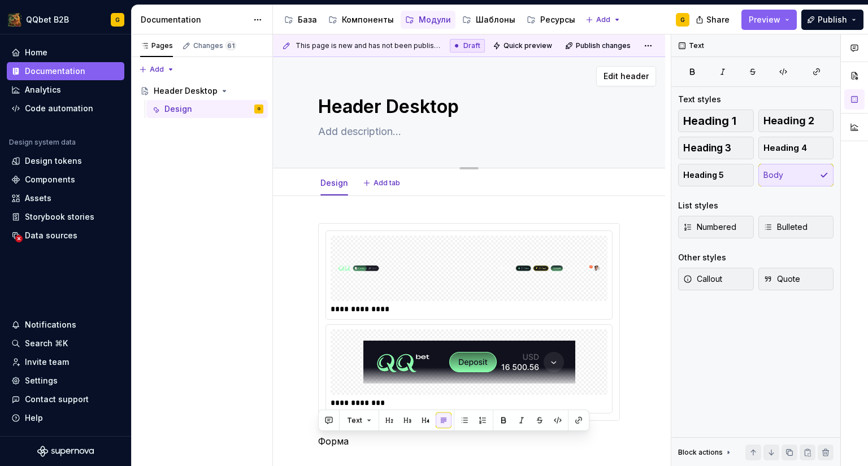
drag, startPoint x: 464, startPoint y: 110, endPoint x: 381, endPoint y: 114, distance: 82.6
click at [381, 114] on textarea "Header Desktop" at bounding box center [467, 106] width 302 height 27
type textarea "*"
type textarea "Header"
click at [392, 180] on span "Add tab" at bounding box center [386, 183] width 27 height 9
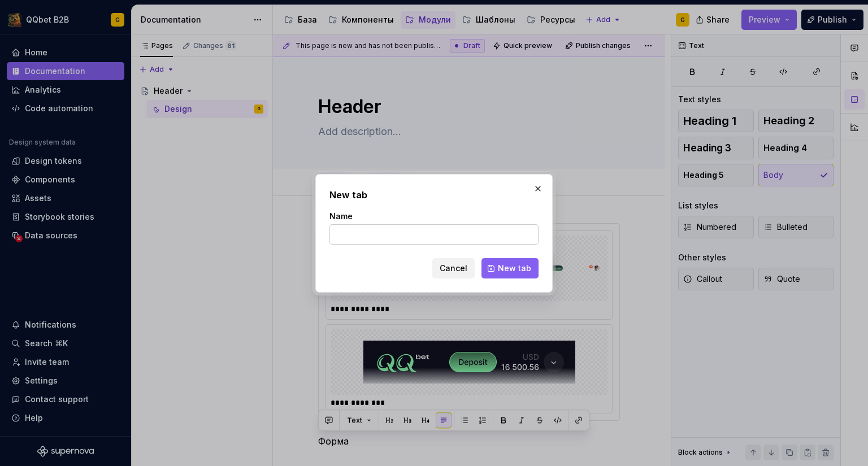
type textarea "*"
type input "Mobile"
click button "New tab" at bounding box center [509, 268] width 57 height 20
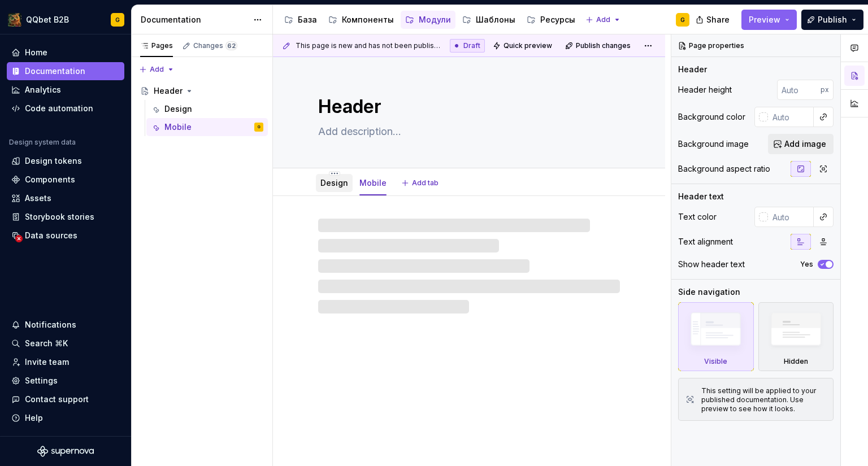
click at [334, 177] on div "Design" at bounding box center [334, 182] width 28 height 11
click at [333, 180] on link "Design" at bounding box center [334, 183] width 28 height 10
click at [330, 174] on html "QQbet B2B G Home Documentation Analytics Code automation Design system data Des…" at bounding box center [434, 233] width 868 height 466
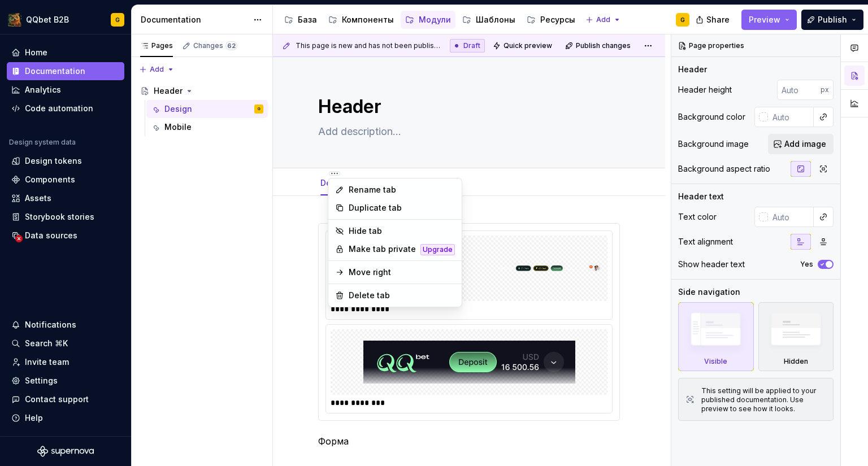
type textarea "*"
click at [337, 184] on div "Rename tab" at bounding box center [395, 190] width 129 height 18
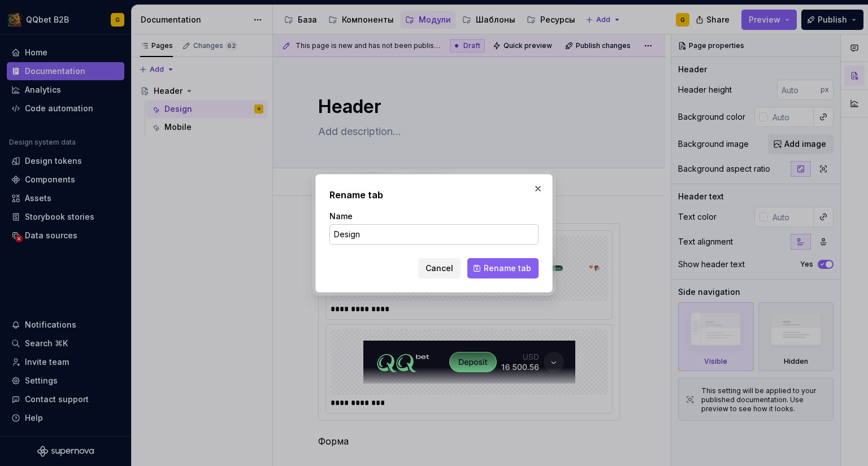
click at [360, 231] on input "Design" at bounding box center [433, 234] width 209 height 20
type input "Desktop"
click button "Rename tab" at bounding box center [502, 268] width 71 height 20
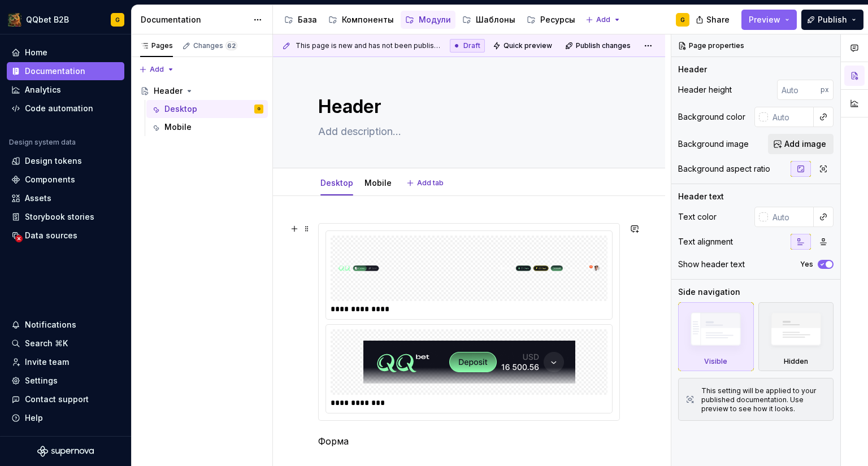
click at [577, 338] on div at bounding box center [469, 362] width 277 height 66
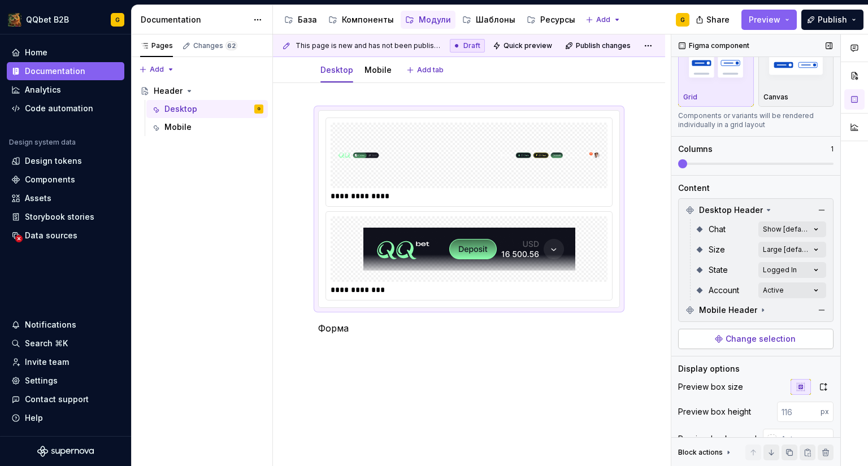
scroll to position [56, 0]
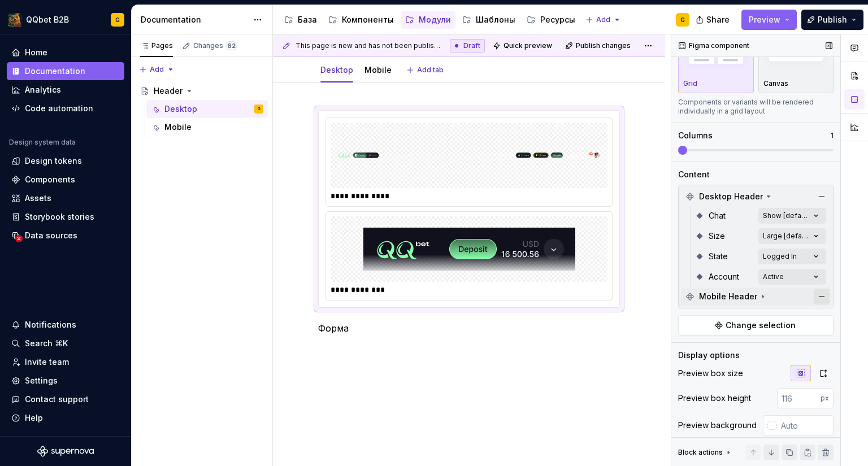
click at [816, 299] on button "button" at bounding box center [822, 297] width 16 height 16
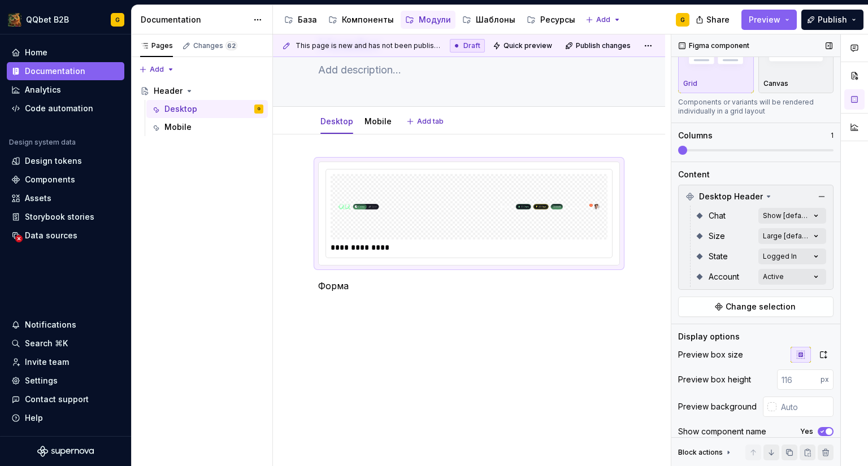
scroll to position [61, 0]
click at [482, 300] on p at bounding box center [469, 307] width 302 height 14
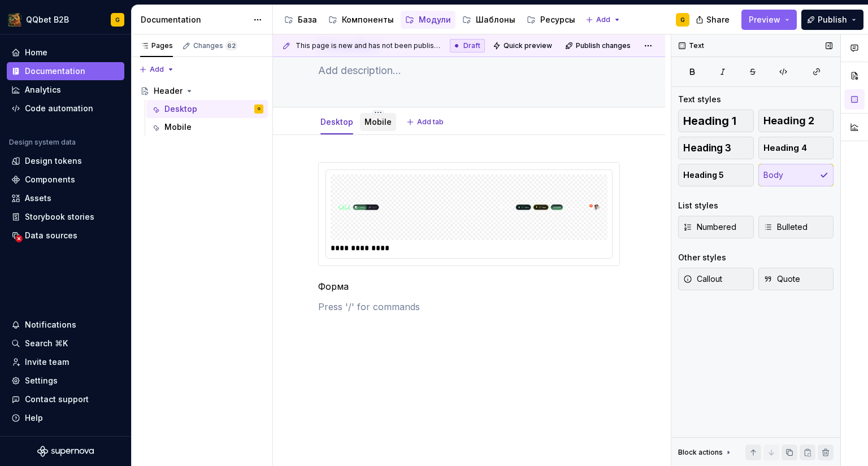
click at [370, 120] on link "Mobile" at bounding box center [377, 122] width 27 height 10
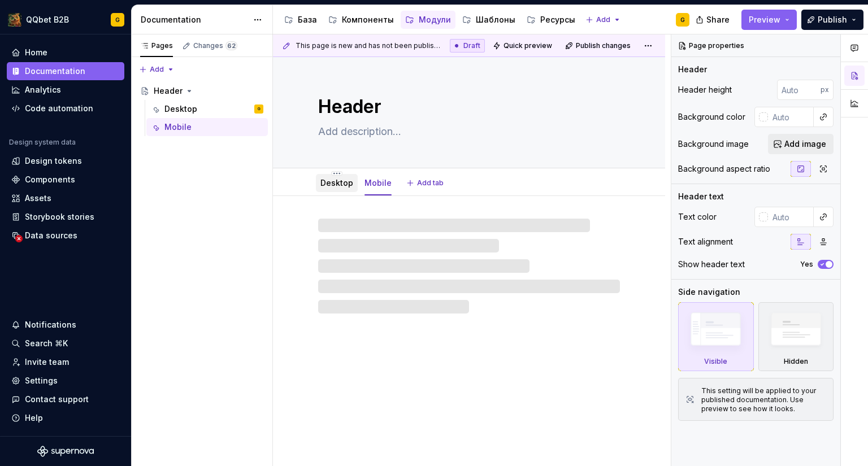
type textarea "*"
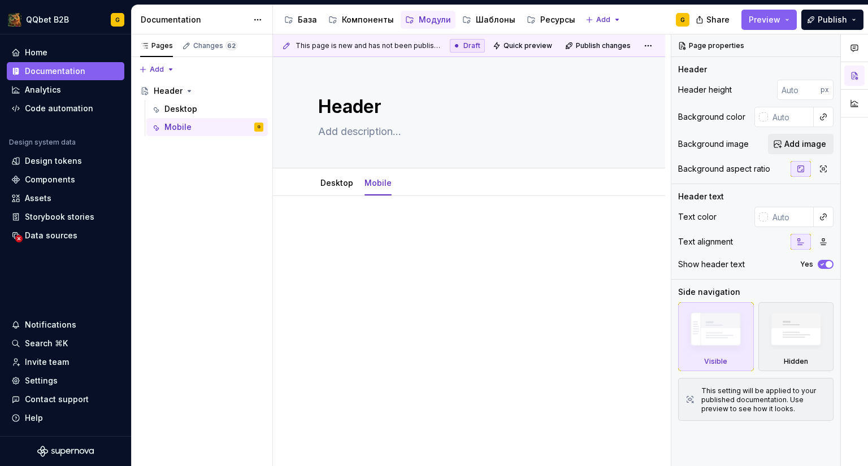
click at [349, 236] on p at bounding box center [469, 230] width 302 height 14
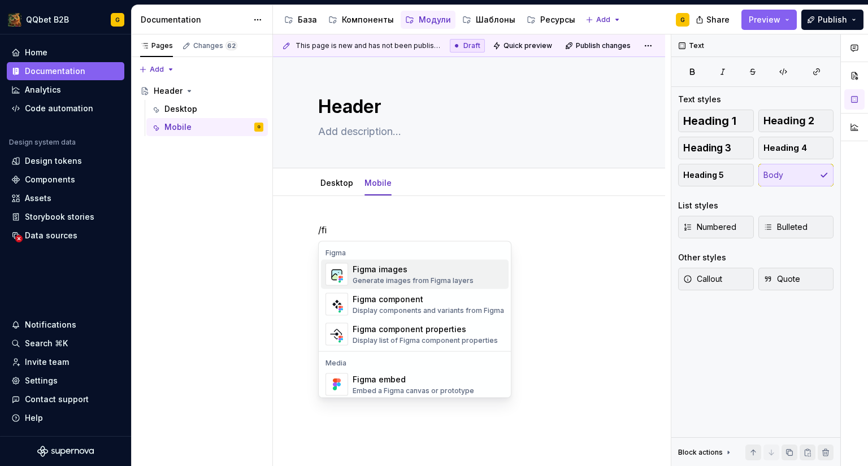
click at [380, 281] on div "Generate images from Figma layers" at bounding box center [413, 280] width 121 height 9
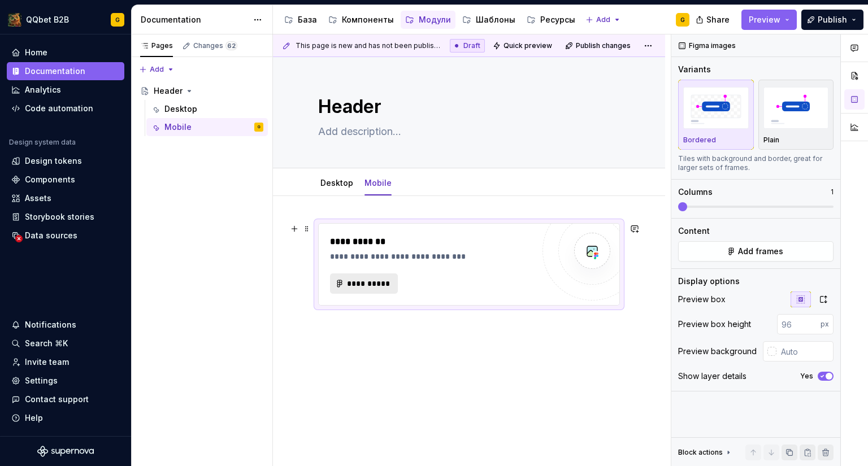
click at [371, 282] on span "**********" at bounding box center [368, 283] width 44 height 11
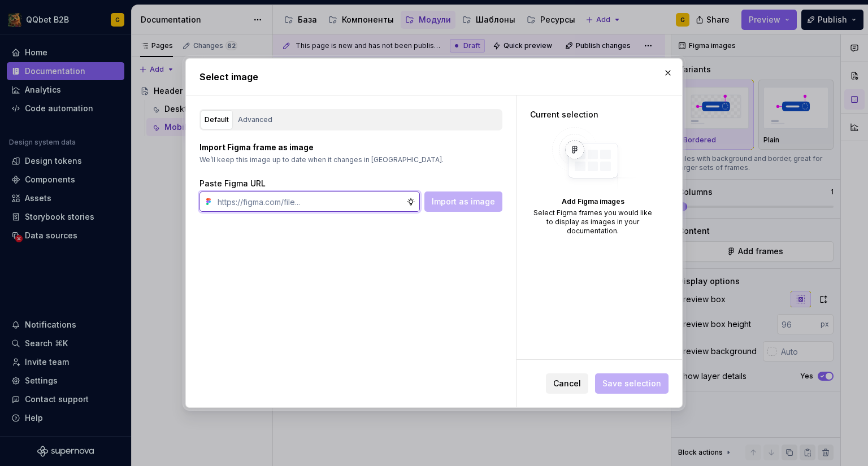
type textarea "*"
paste input "[URL][DOMAIN_NAME]"
type input "[URL][DOMAIN_NAME]"
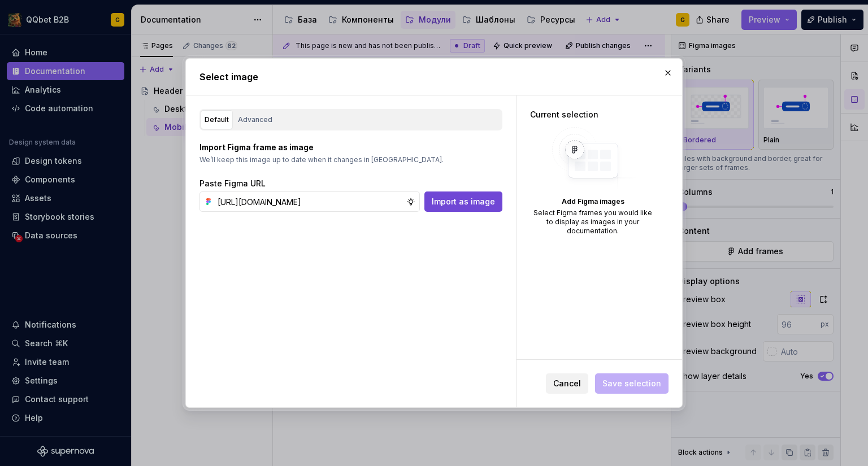
click at [469, 197] on span "Import as image" at bounding box center [463, 201] width 63 height 11
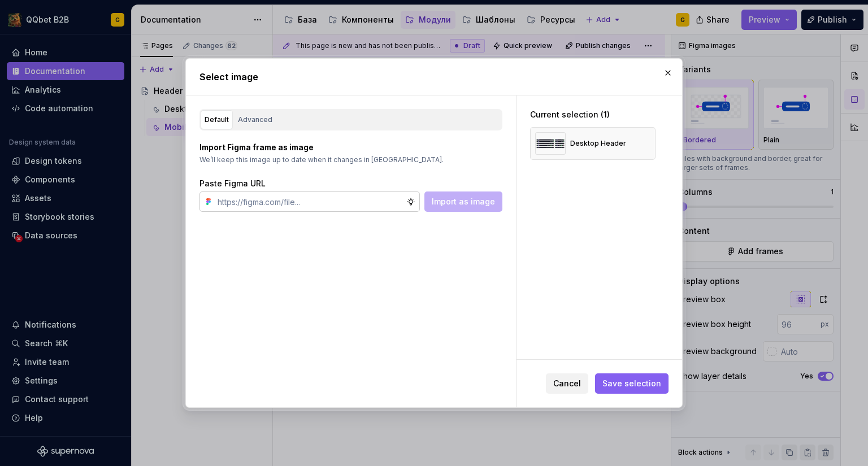
click at [370, 199] on input "text" at bounding box center [309, 202] width 193 height 20
click at [582, 392] on button "Cancel" at bounding box center [567, 383] width 42 height 20
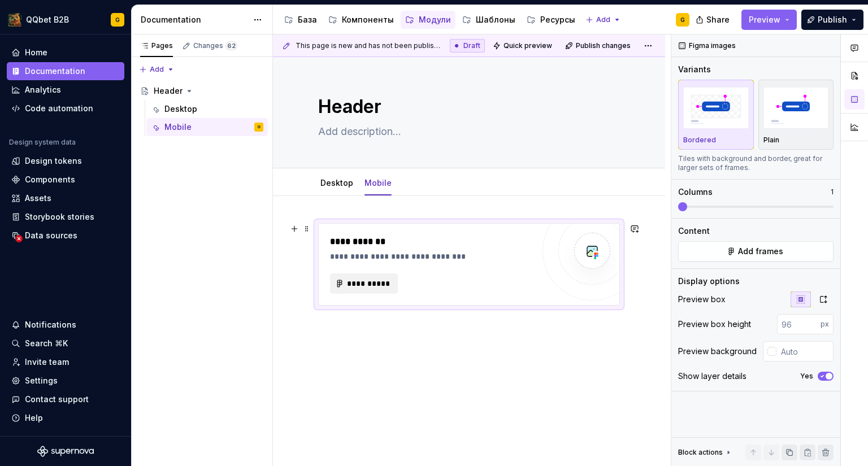
click at [447, 255] on div "**********" at bounding box center [431, 256] width 203 height 11
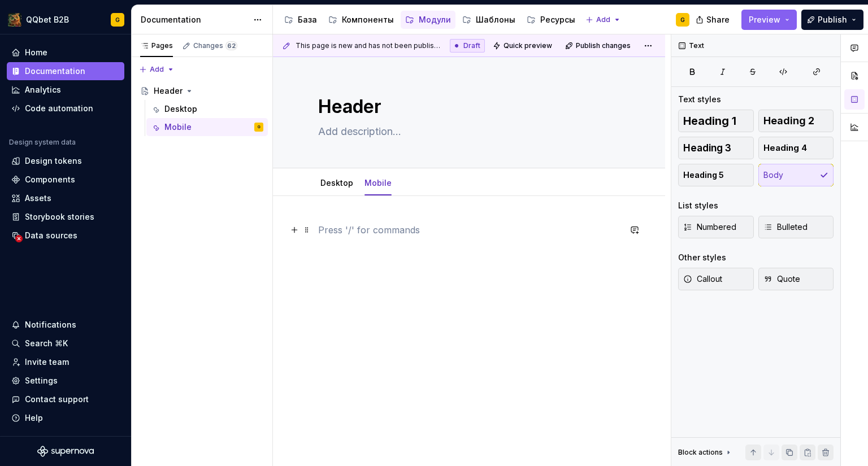
click at [421, 233] on p at bounding box center [469, 230] width 302 height 14
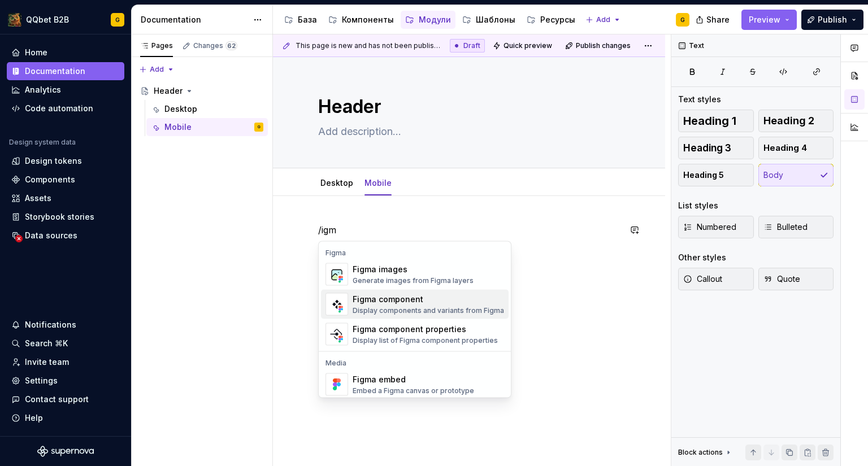
click at [381, 304] on div "Figma component" at bounding box center [428, 299] width 151 height 11
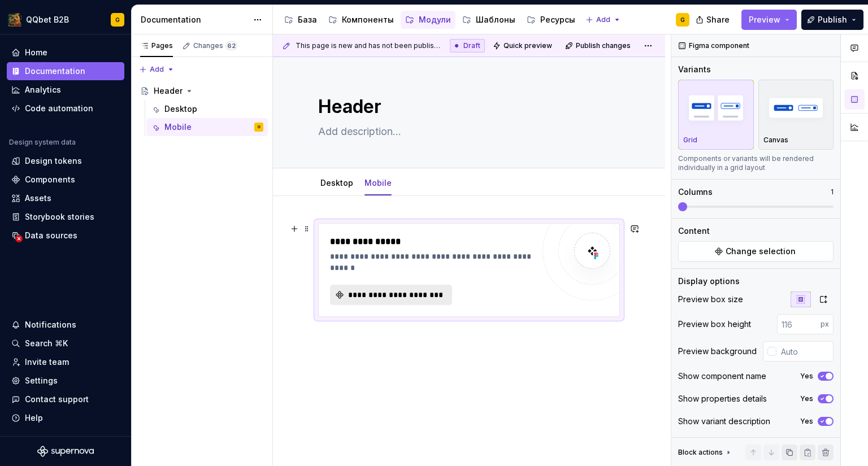
click at [414, 295] on span "**********" at bounding box center [395, 294] width 98 height 11
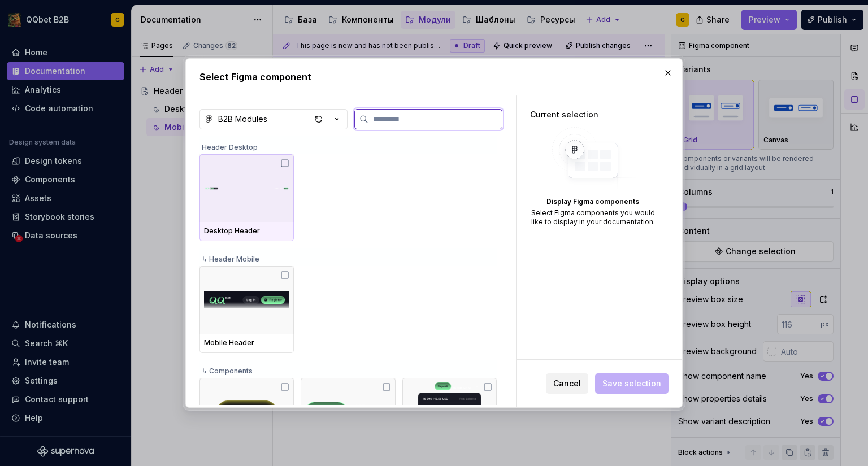
click at [269, 216] on div at bounding box center [246, 188] width 94 height 68
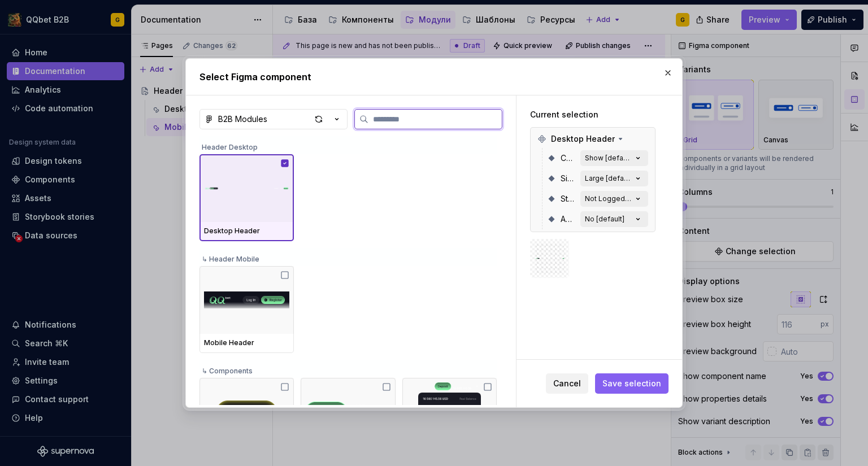
click at [269, 216] on div at bounding box center [246, 188] width 94 height 68
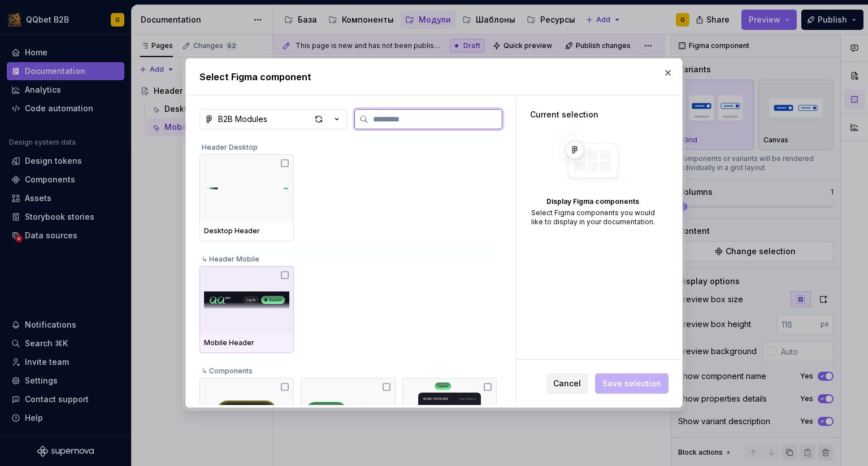
click at [259, 286] on img at bounding box center [246, 300] width 85 height 43
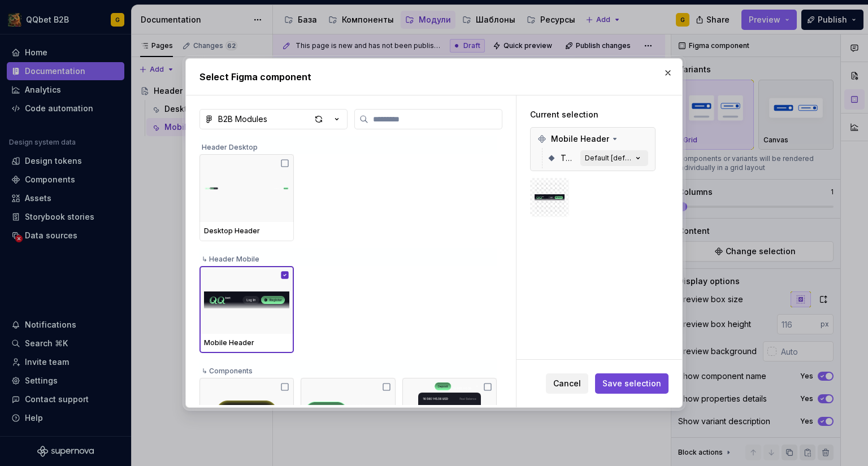
click at [628, 376] on button "Save selection" at bounding box center [631, 383] width 73 height 20
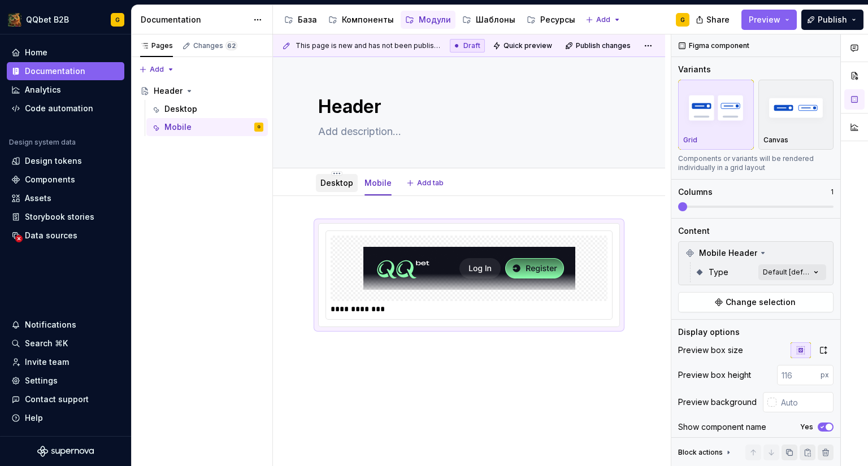
click at [320, 183] on div "Desktop" at bounding box center [337, 183] width 42 height 18
click at [322, 184] on link "Desktop" at bounding box center [336, 183] width 33 height 10
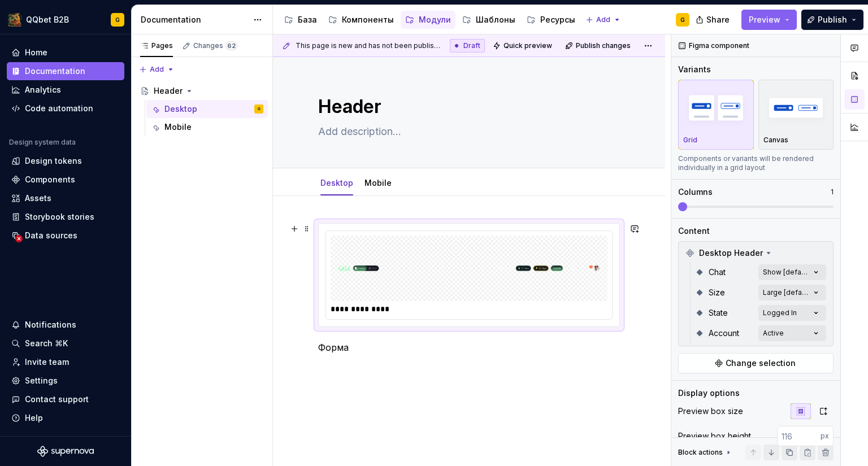
click at [446, 281] on img at bounding box center [469, 268] width 268 height 56
click at [364, 190] on div "Mobile" at bounding box center [378, 183] width 36 height 18
click at [353, 187] on div "Desktop" at bounding box center [337, 183] width 42 height 18
click at [364, 187] on link "Mobile" at bounding box center [377, 183] width 27 height 10
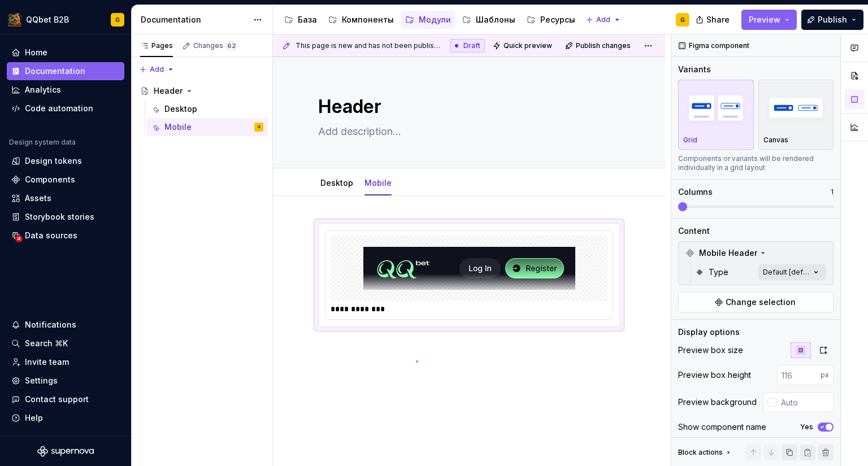
click at [416, 360] on div "**********" at bounding box center [472, 250] width 398 height 432
click at [413, 353] on div "**********" at bounding box center [469, 338] width 392 height 285
click at [448, 285] on img at bounding box center [469, 268] width 212 height 56
click at [294, 231] on button "button" at bounding box center [294, 229] width 16 height 16
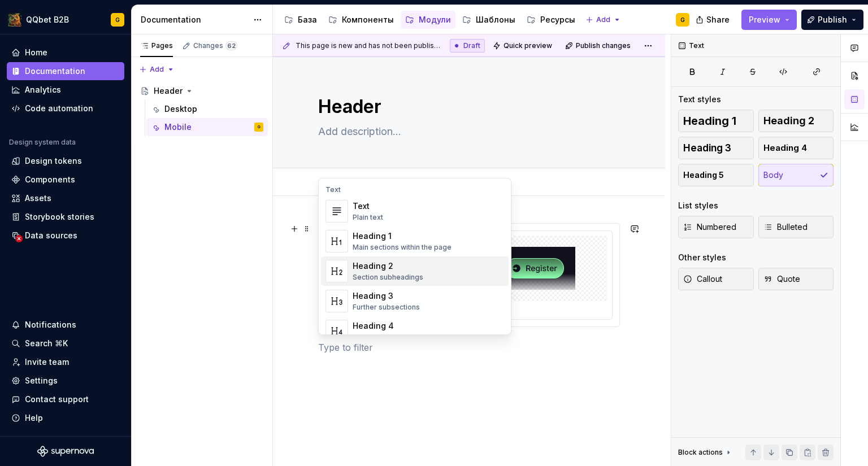
click at [551, 351] on p at bounding box center [469, 348] width 302 height 14
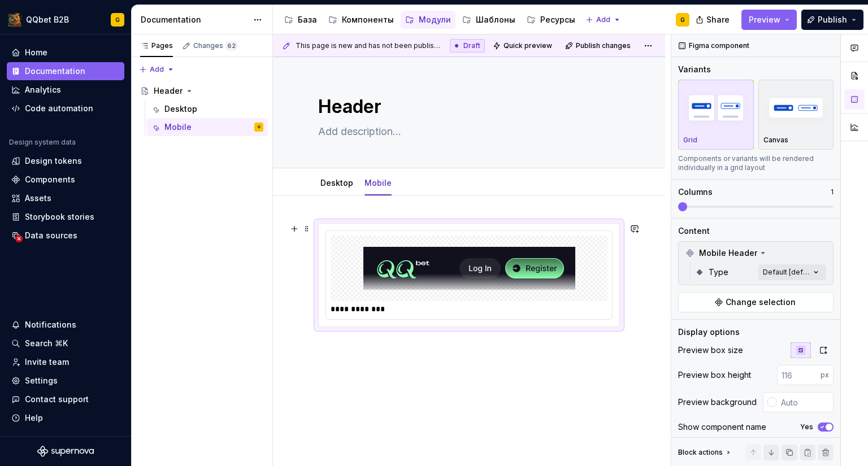
click at [541, 299] on div at bounding box center [469, 269] width 277 height 66
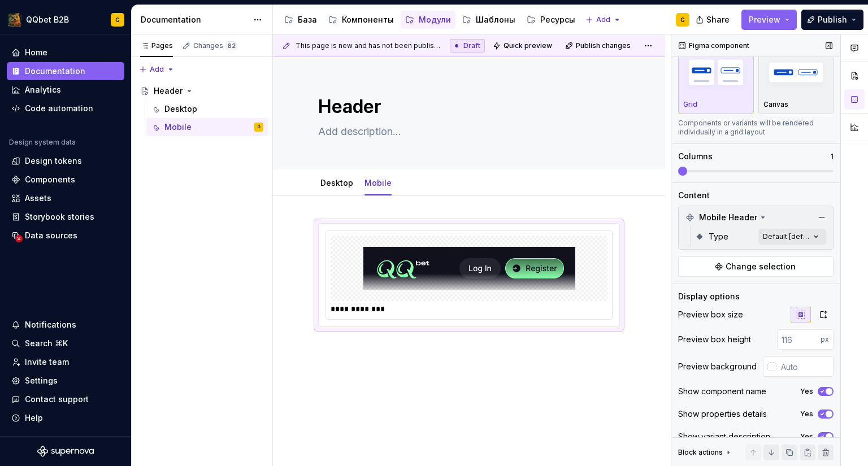
scroll to position [50, 0]
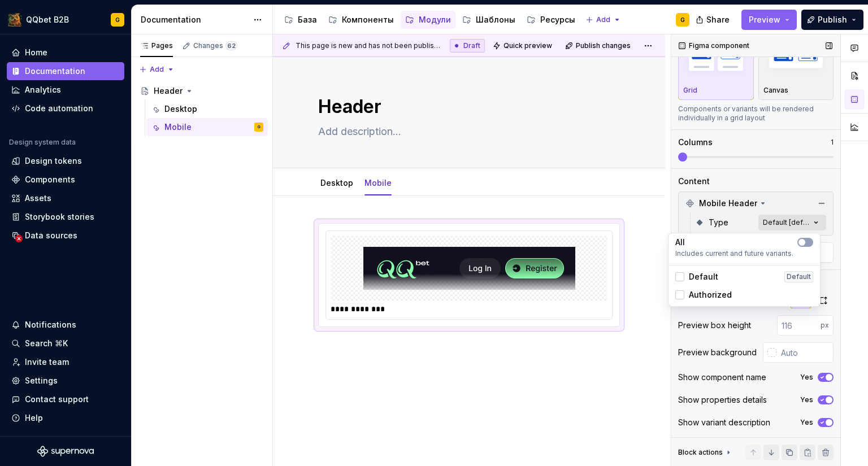
click at [777, 221] on div "Comments Open comments No comments yet Select ‘Comment’ from the block context …" at bounding box center [769, 250] width 197 height 432
click at [744, 273] on div "Default Default" at bounding box center [744, 276] width 138 height 11
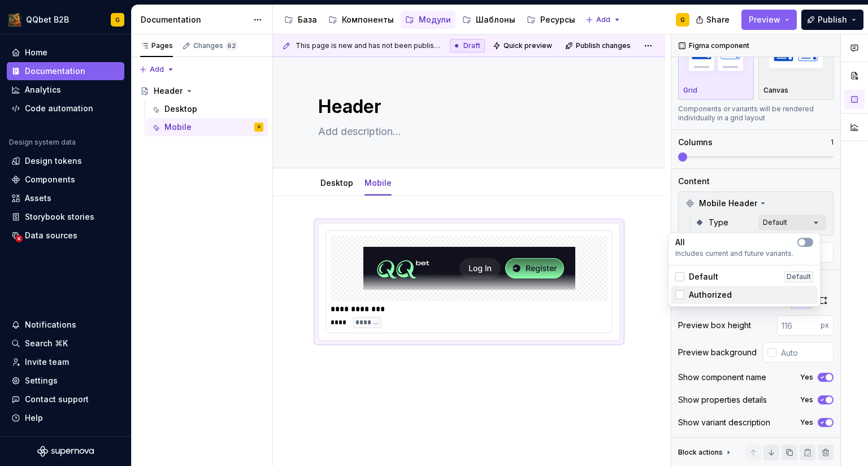
click at [732, 291] on div "Authorized" at bounding box center [744, 294] width 138 height 11
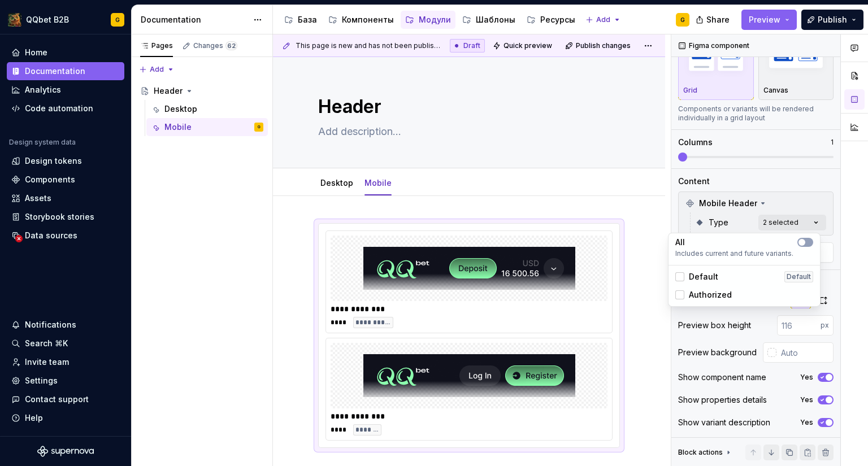
click at [717, 292] on span "Authorized" at bounding box center [710, 294] width 43 height 11
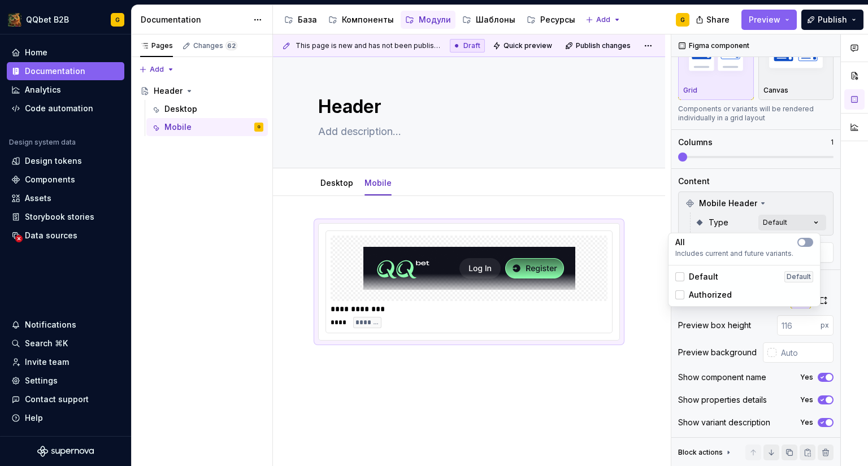
click at [462, 370] on html "QQbet B2B G Home Documentation Analytics Code automation Design system data Des…" at bounding box center [434, 233] width 868 height 466
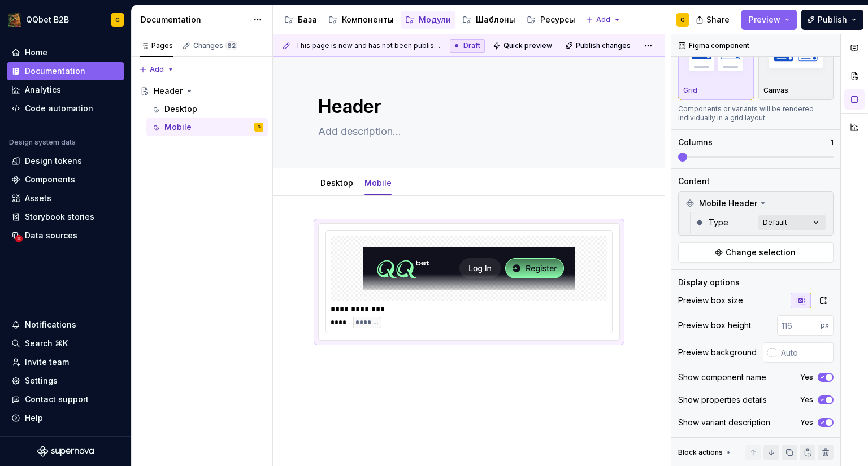
click at [343, 370] on div "**********" at bounding box center [469, 305] width 302 height 165
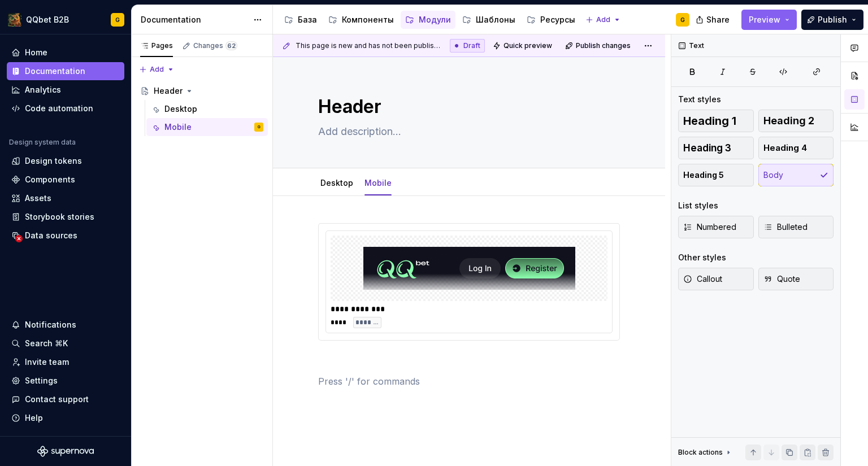
scroll to position [0, 0]
click at [342, 364] on p at bounding box center [469, 361] width 302 height 14
type textarea "*"
